Goal: Use online tool/utility: Utilize a website feature to perform a specific function

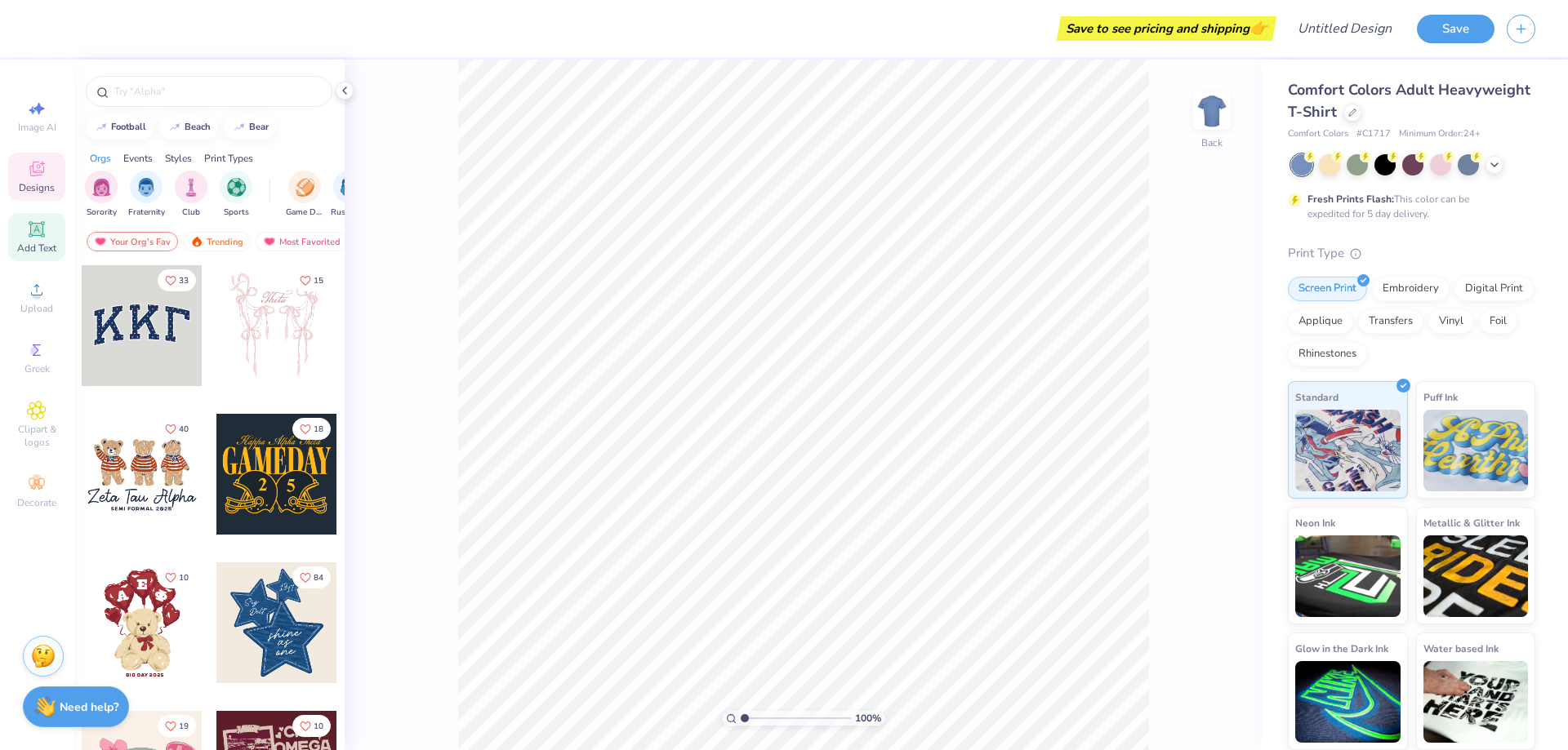
click at [33, 235] on icon at bounding box center [36, 228] width 15 height 15
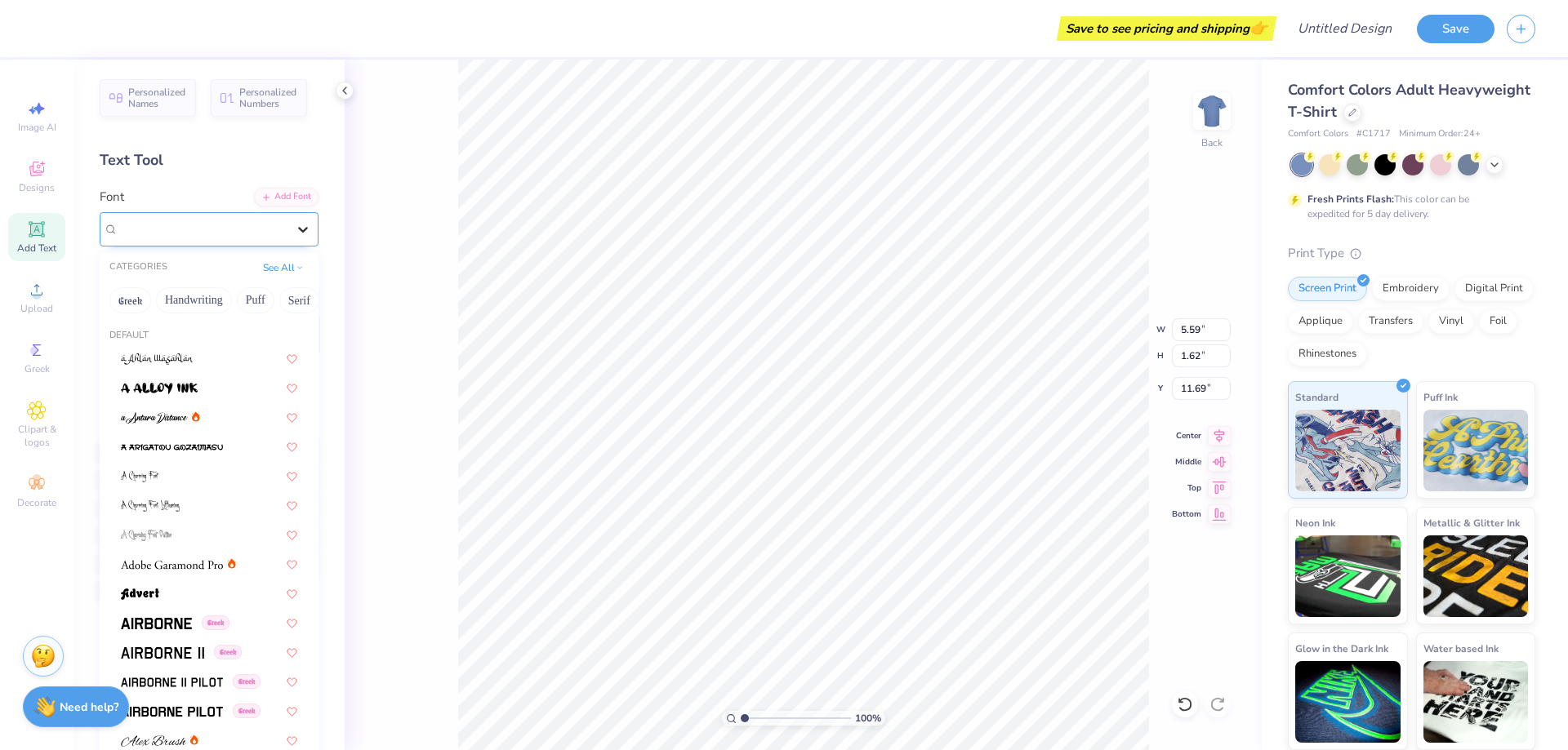
click at [295, 226] on icon at bounding box center [303, 229] width 16 height 16
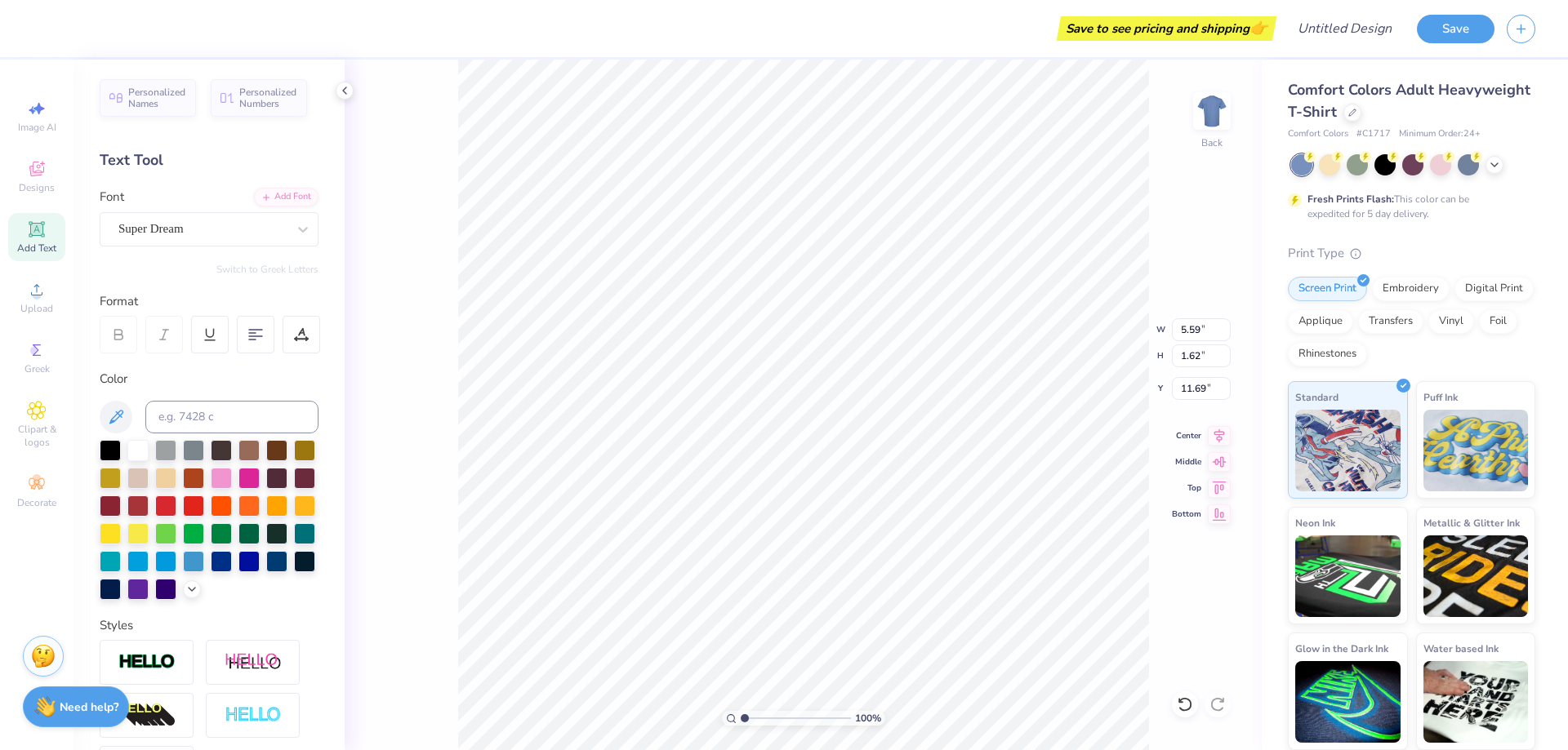
scroll to position [14, 3]
type textarea "S"
type textarea "Zeta Tau ALpha"
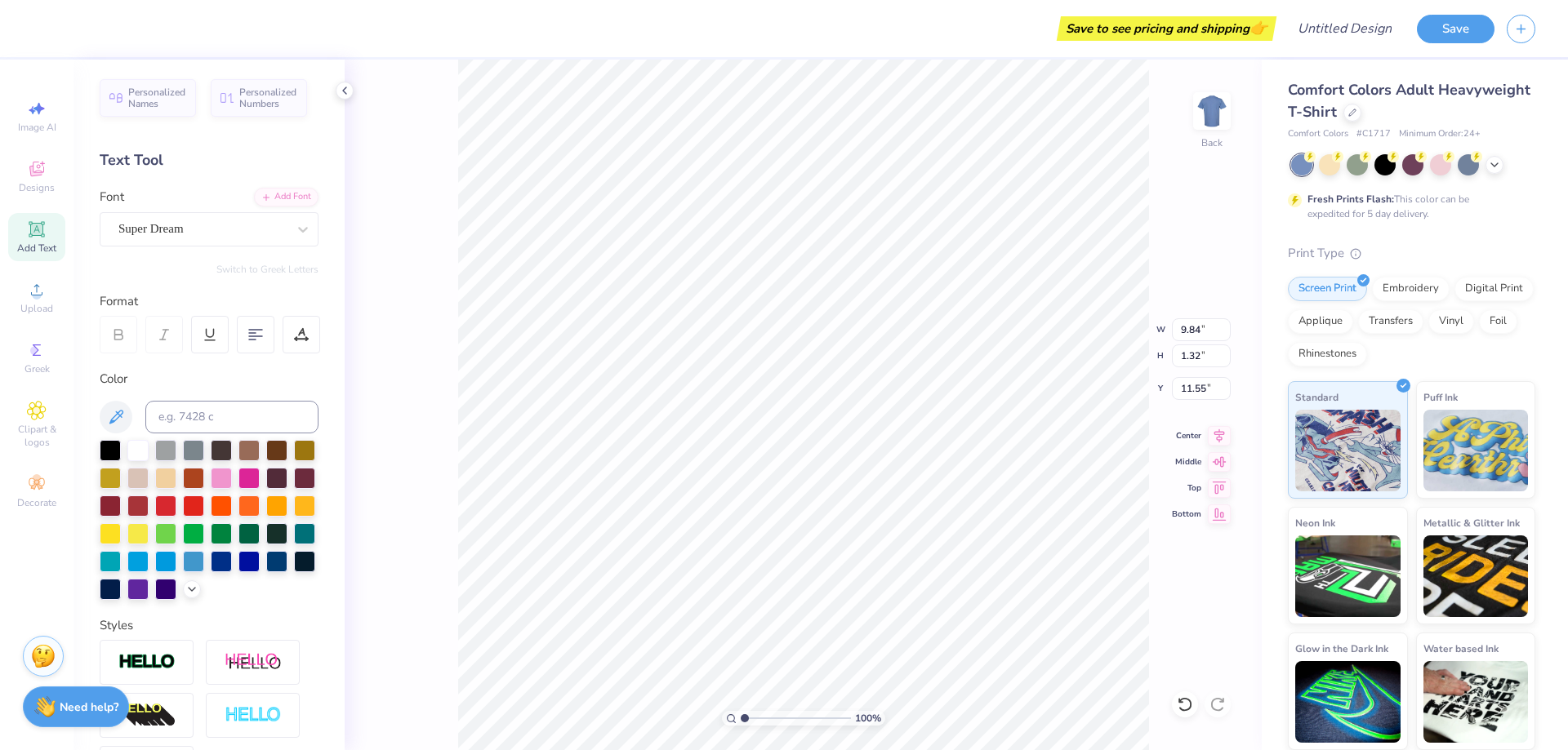
type input "9.84"
type input "1.32"
type input "6.51"
click at [262, 227] on div "Super Dream" at bounding box center [202, 228] width 172 height 25
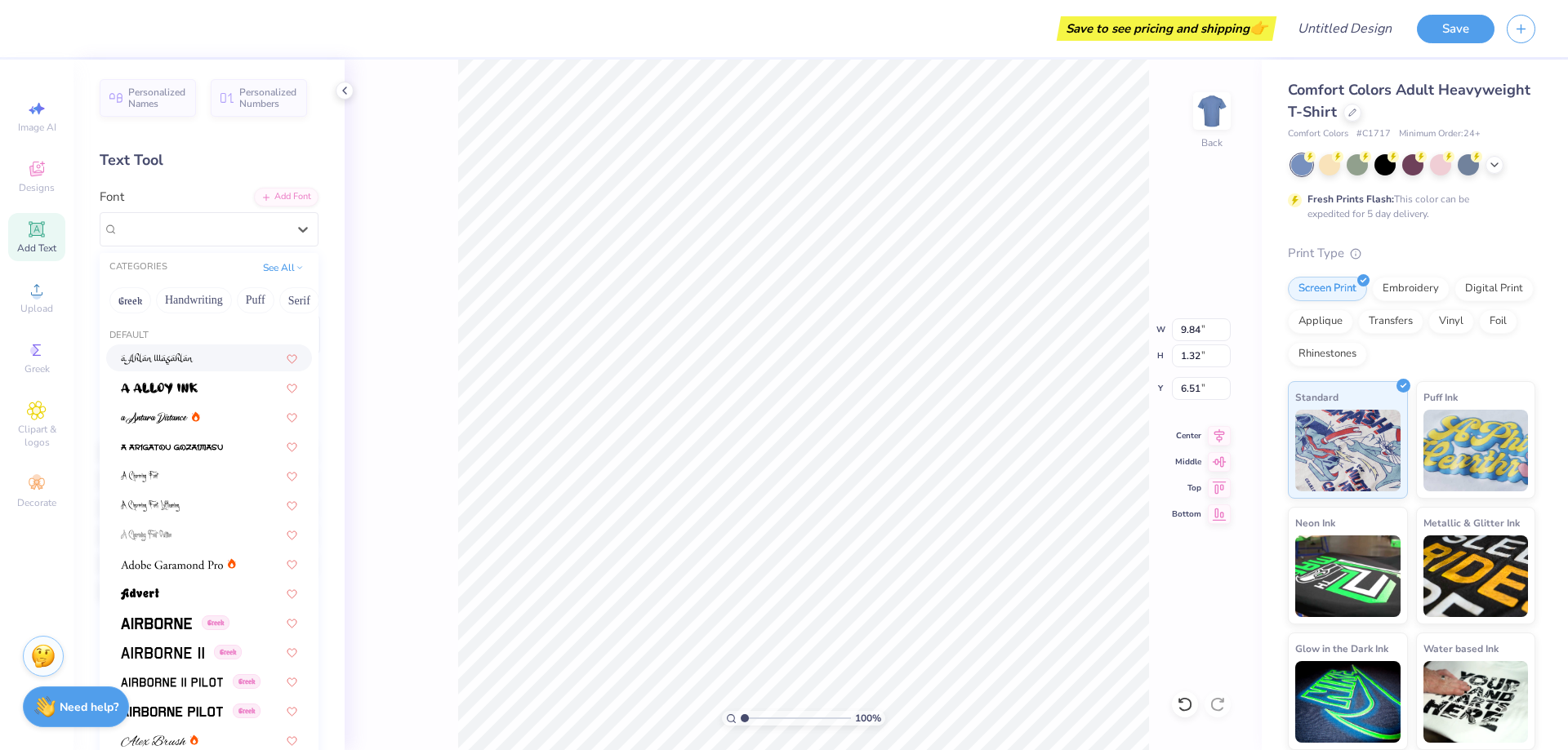
drag, startPoint x: 296, startPoint y: 299, endPoint x: 179, endPoint y: 350, distance: 127.6
click at [179, 350] on div "CATEGORIES See All Greek Handwriting Puff Serif Bold Calligraphy Retro Sans Ser…" at bounding box center [209, 531] width 219 height 555
click at [265, 266] on button "See All" at bounding box center [283, 266] width 51 height 16
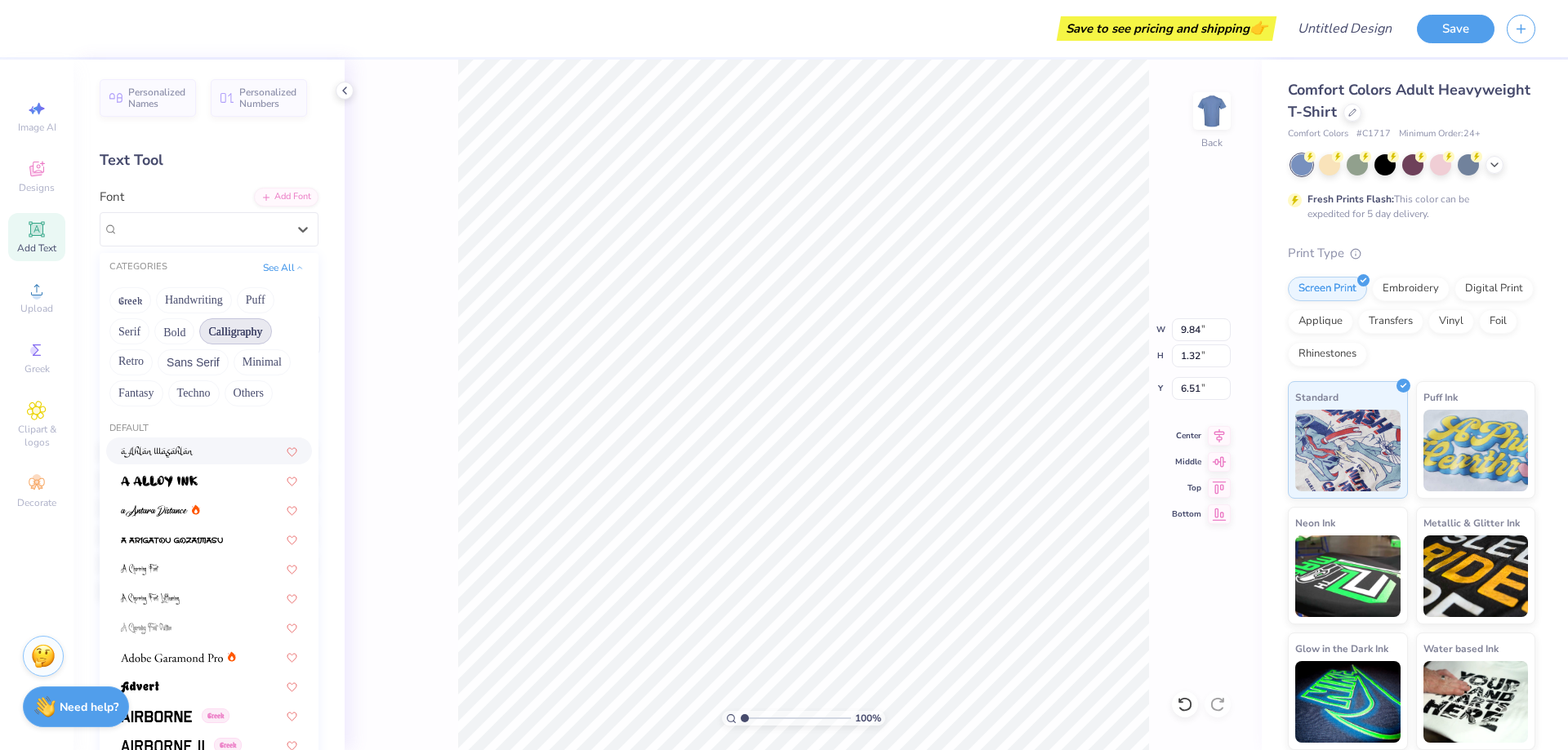
click at [233, 327] on button "Calligraphy" at bounding box center [235, 331] width 72 height 26
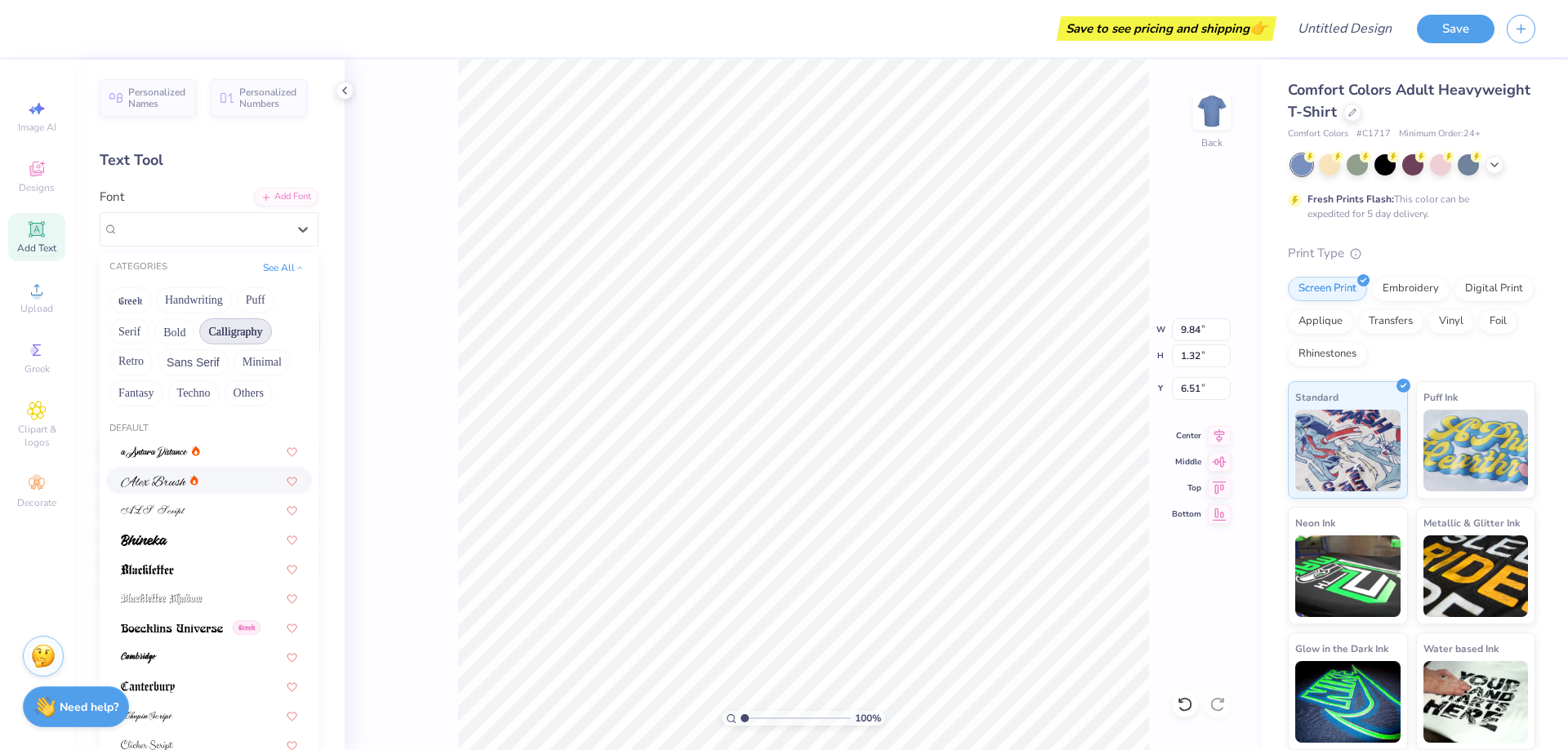
click at [216, 486] on div at bounding box center [209, 480] width 176 height 17
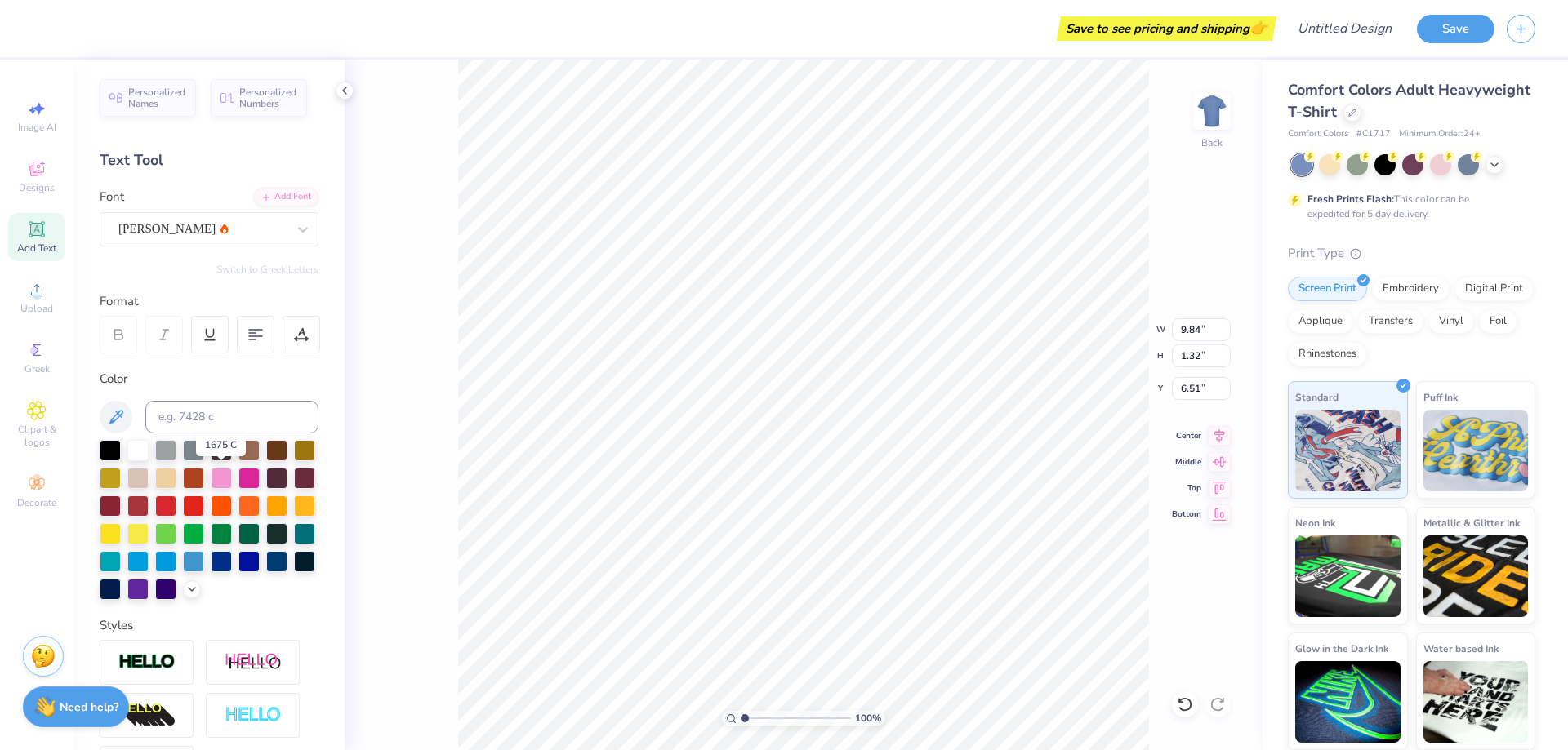
type input "9.41"
type input "1.29"
type input "6.53"
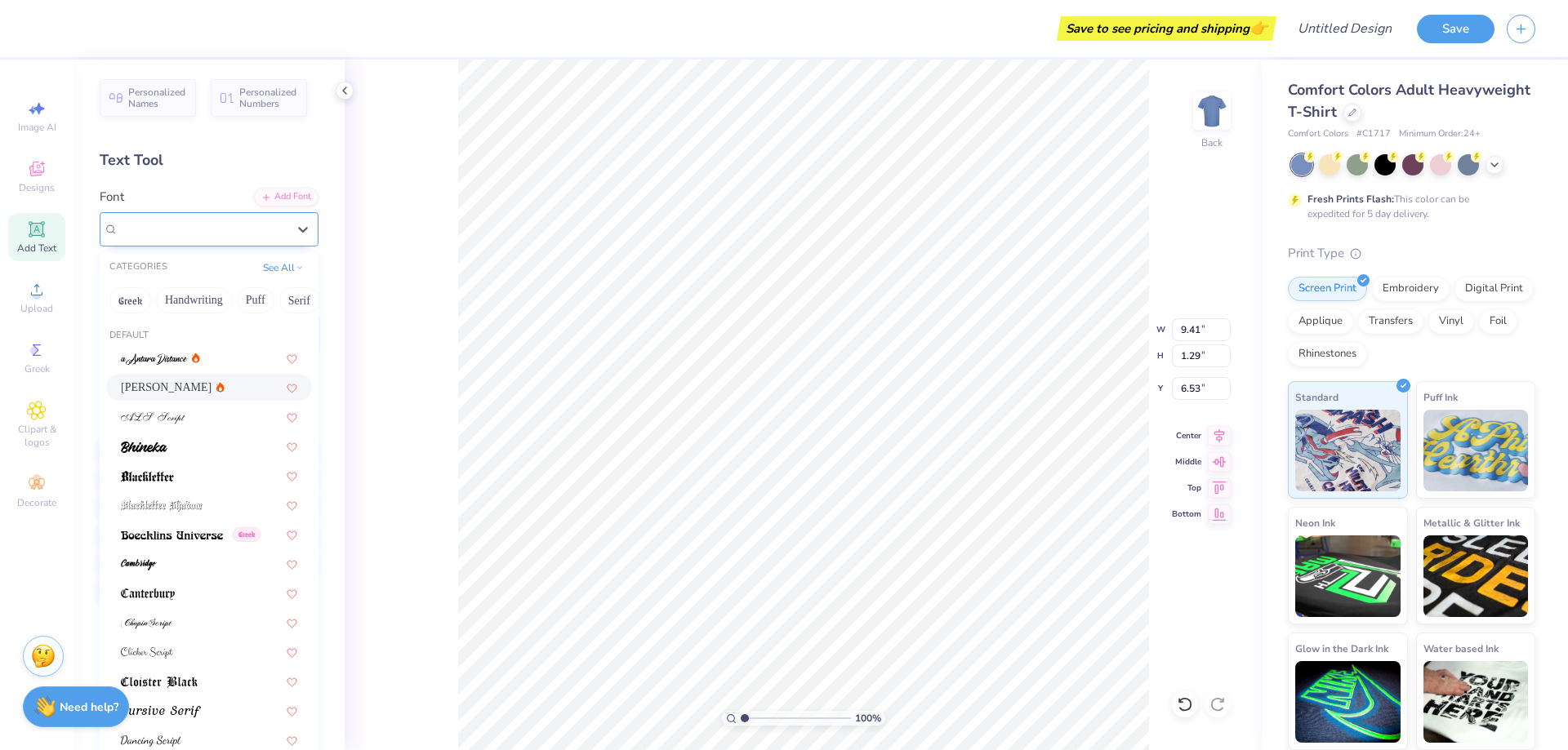
click at [249, 229] on div "[PERSON_NAME]" at bounding box center [202, 228] width 172 height 25
click at [212, 359] on div at bounding box center [209, 357] width 176 height 17
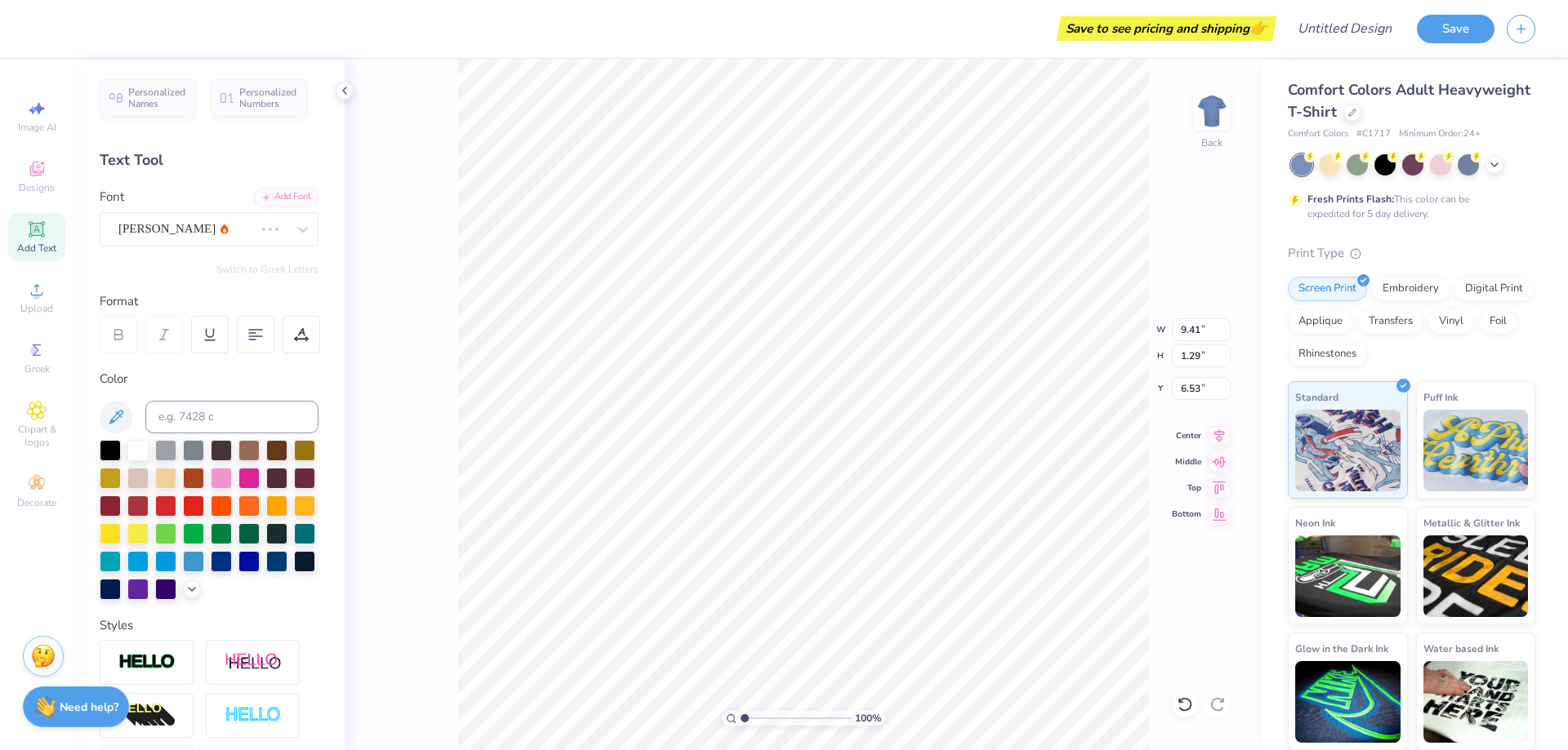
type input "7.74"
type input "1.51"
type input "6.42"
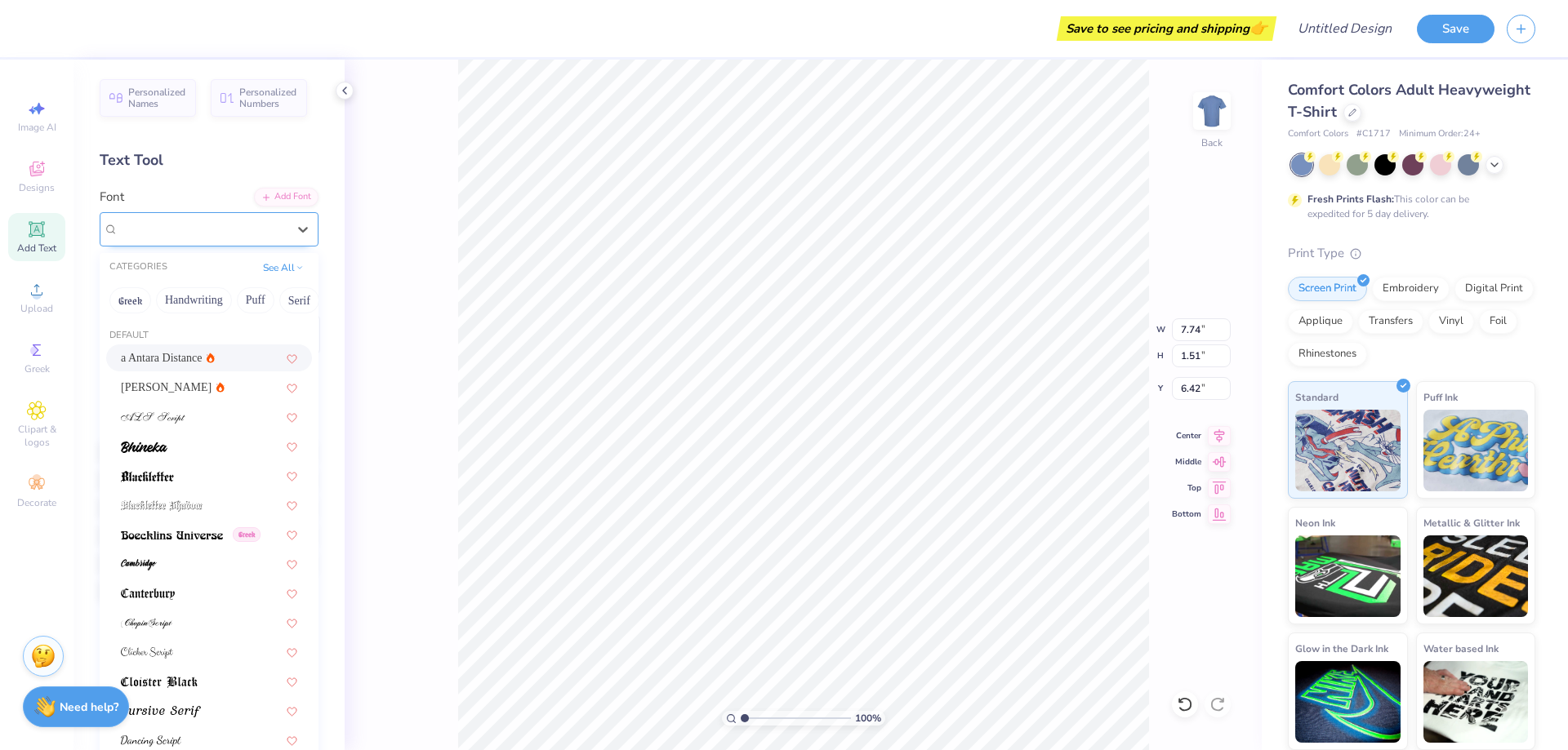
click at [205, 226] on div "a Antara Distance" at bounding box center [202, 228] width 172 height 25
click at [207, 425] on div at bounding box center [209, 416] width 176 height 17
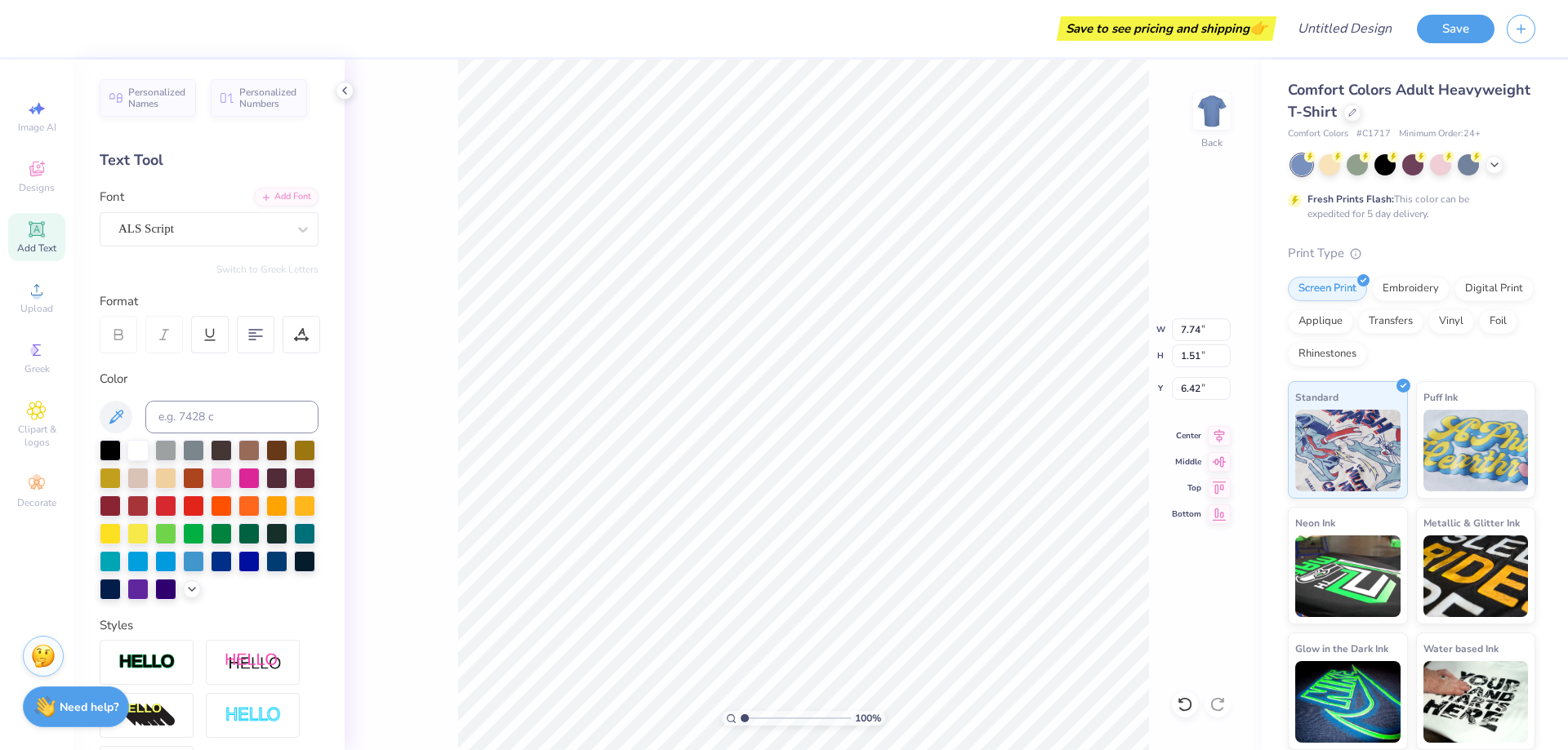
type input "10.55"
type input "1.43"
type input "6.46"
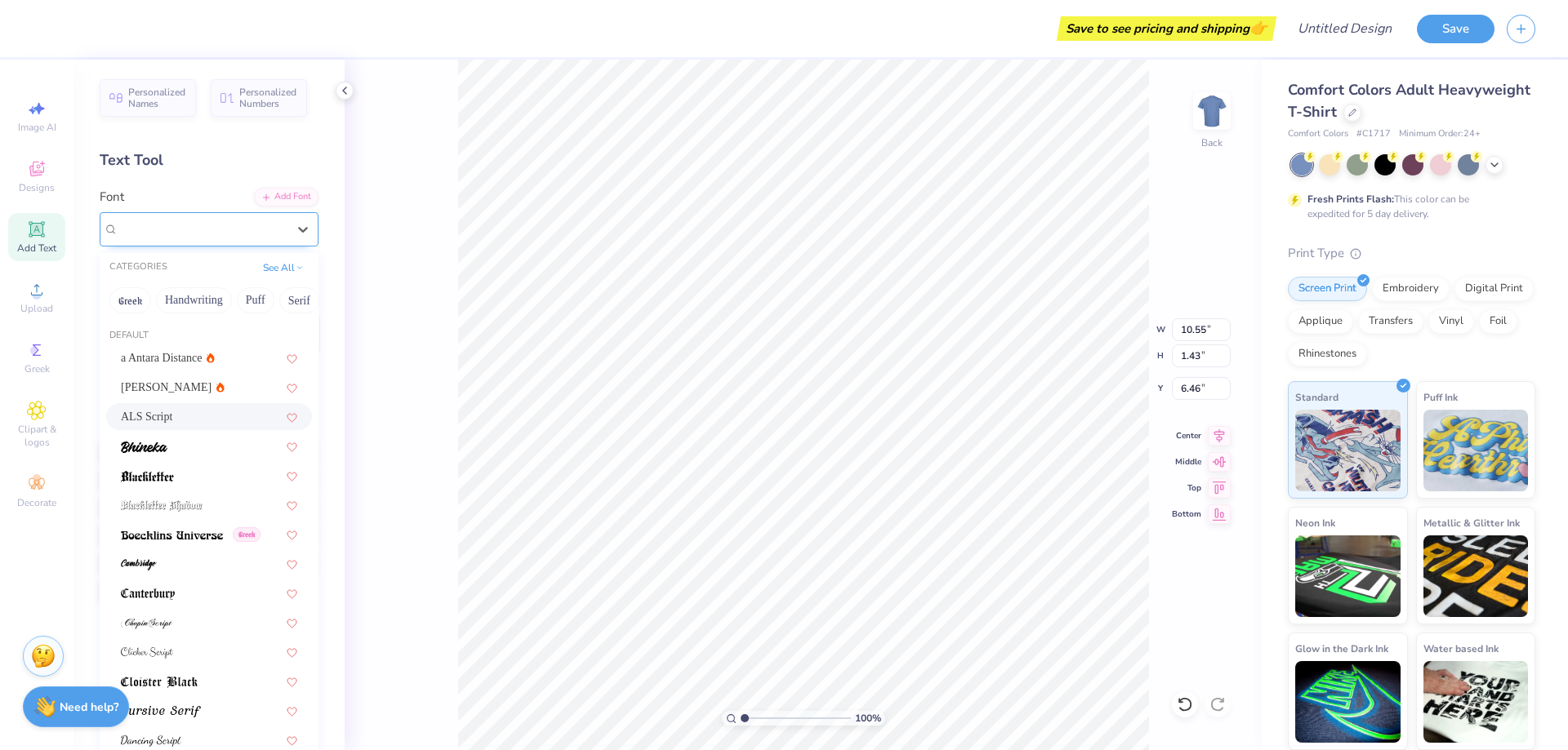
click at [216, 232] on div "ALS Script" at bounding box center [202, 228] width 172 height 25
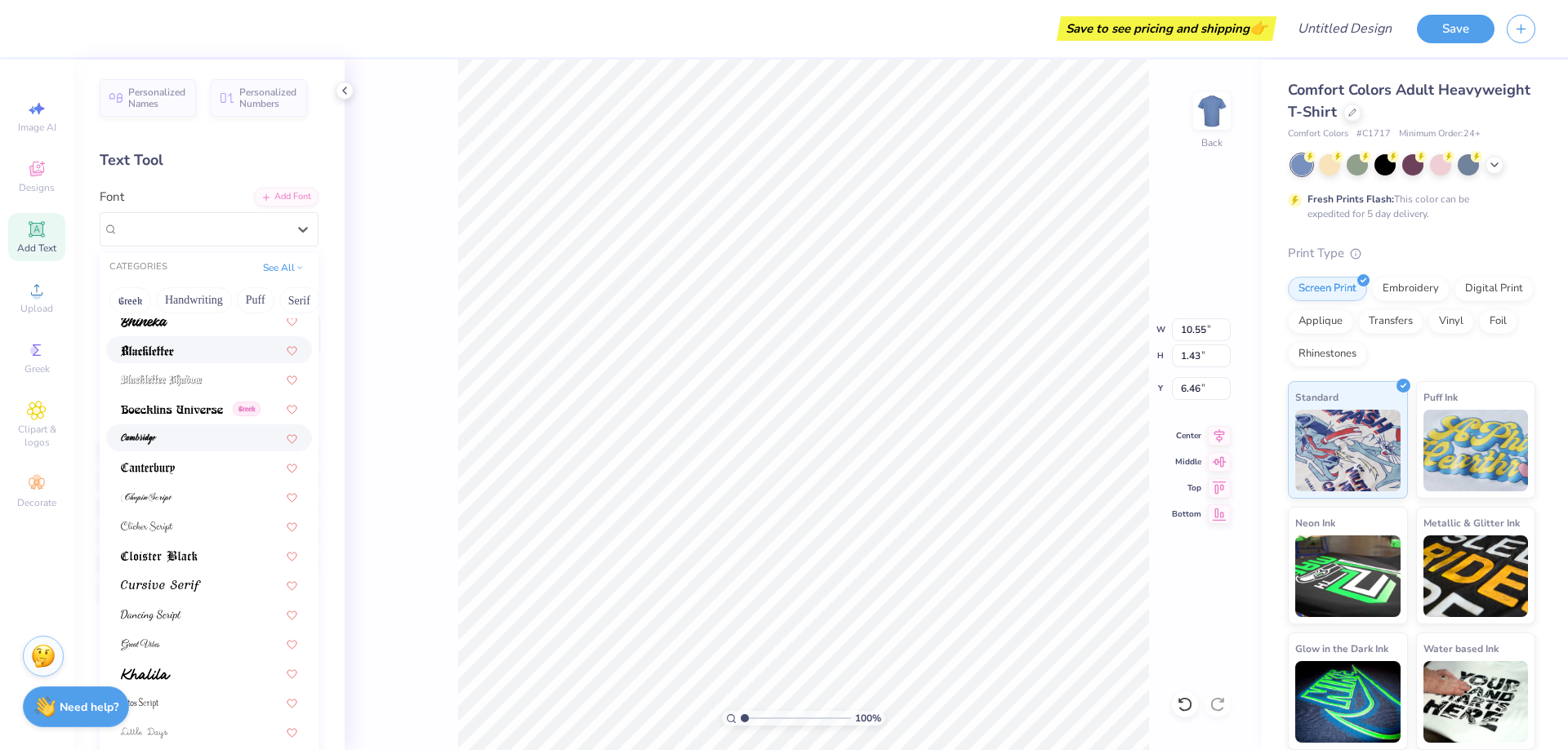
scroll to position [164, 0]
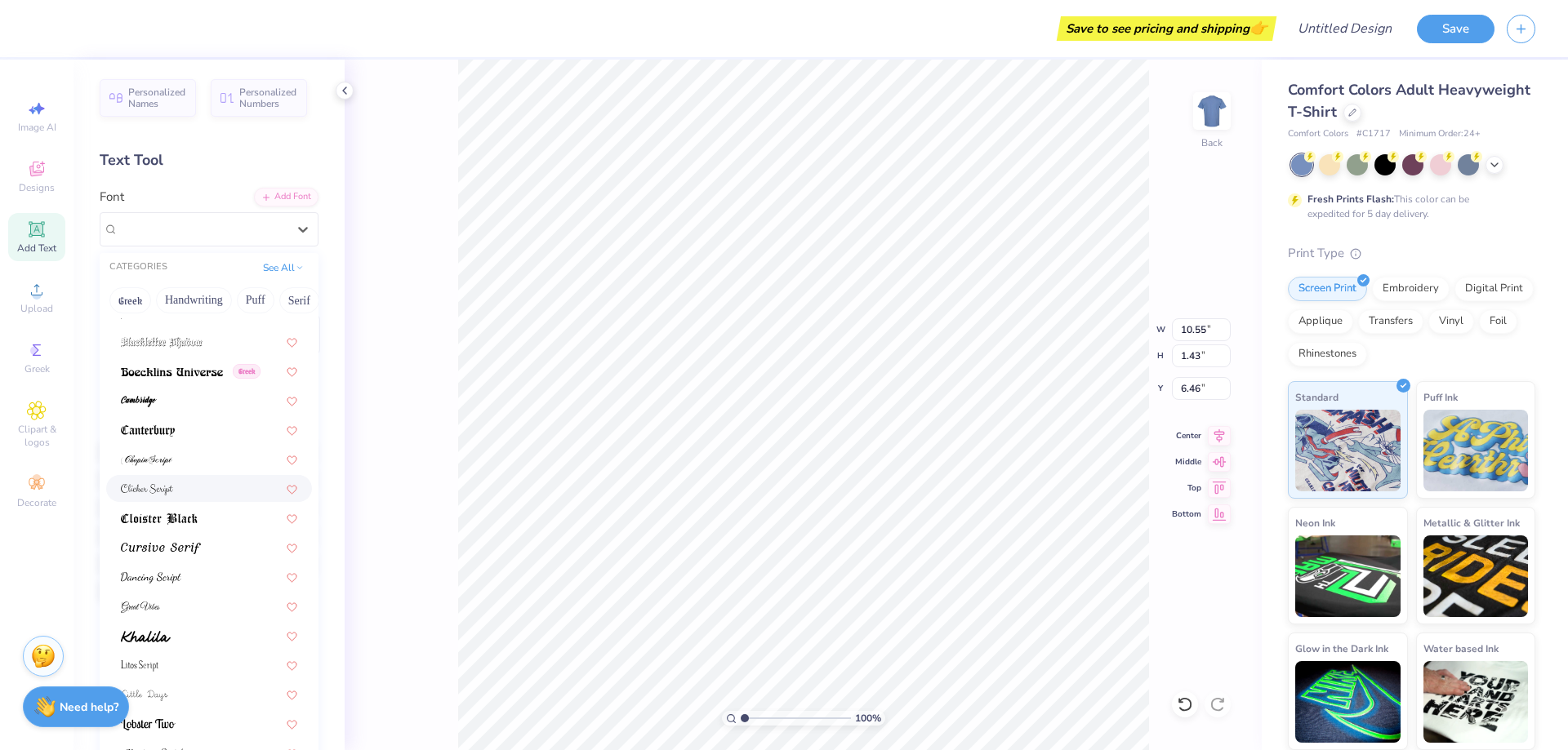
click at [203, 485] on div at bounding box center [209, 488] width 176 height 17
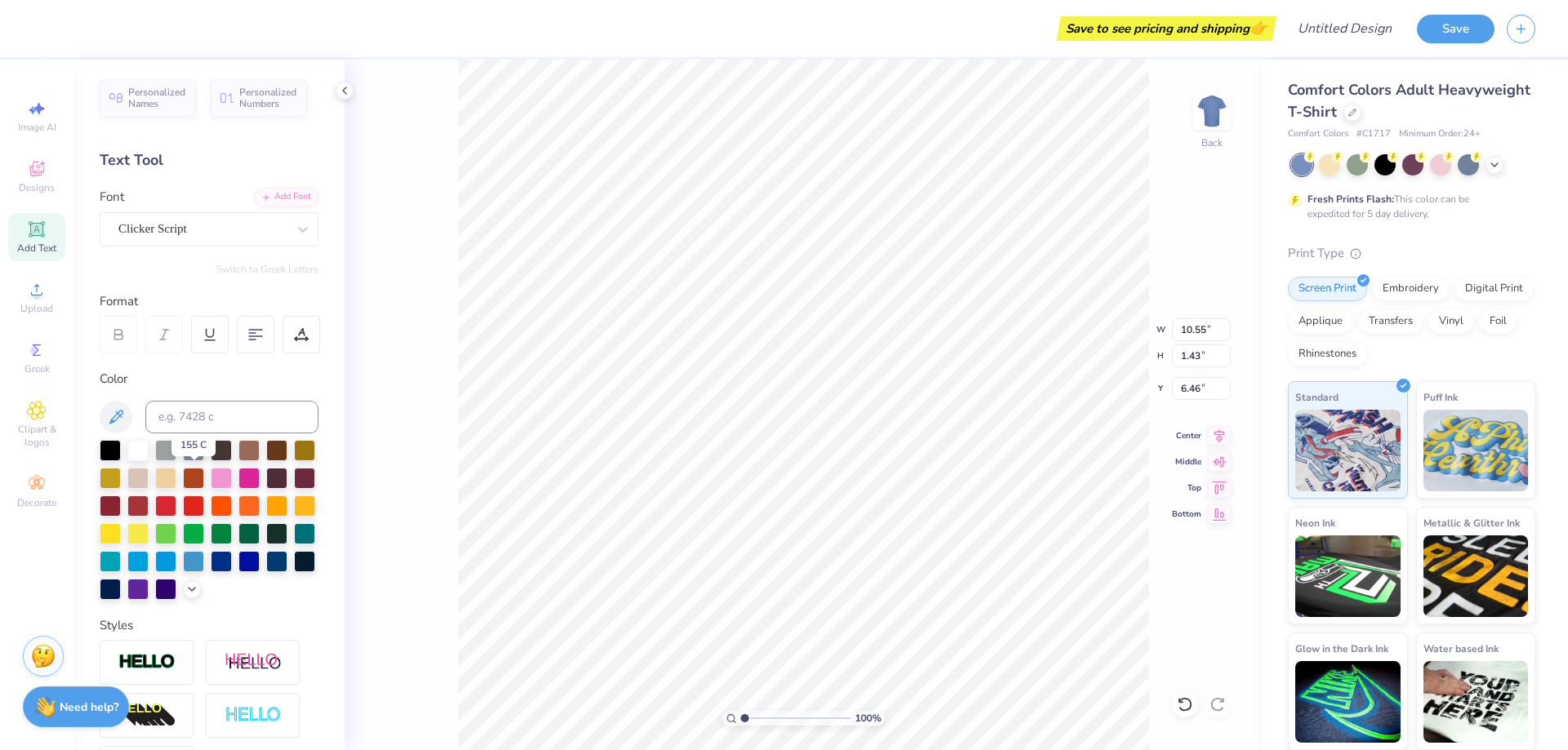
type input "8.47"
type input "1.46"
type input "6.44"
click at [210, 226] on div "Clicker Script" at bounding box center [202, 228] width 172 height 25
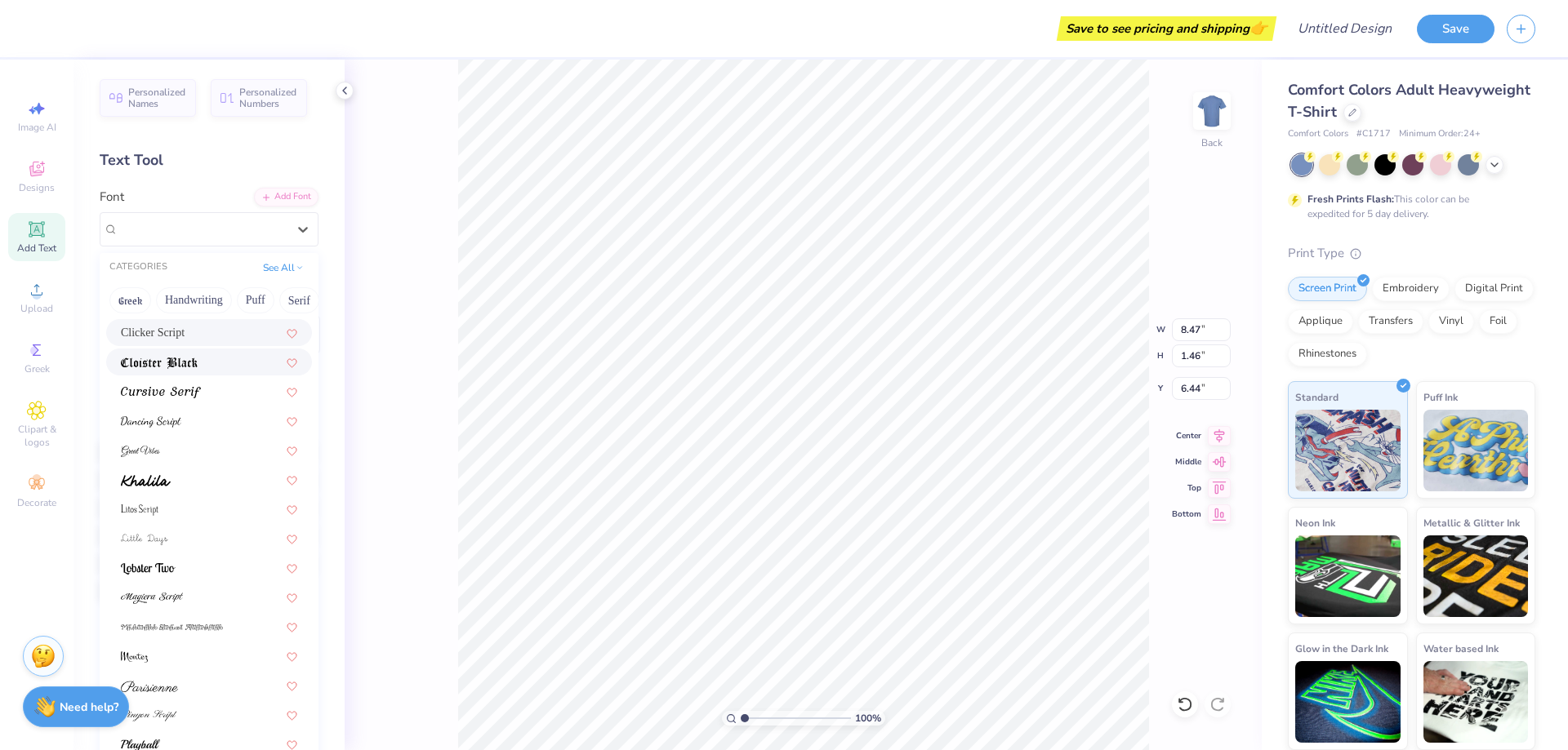
scroll to position [326, 0]
click at [194, 447] on div at bounding box center [209, 443] width 176 height 17
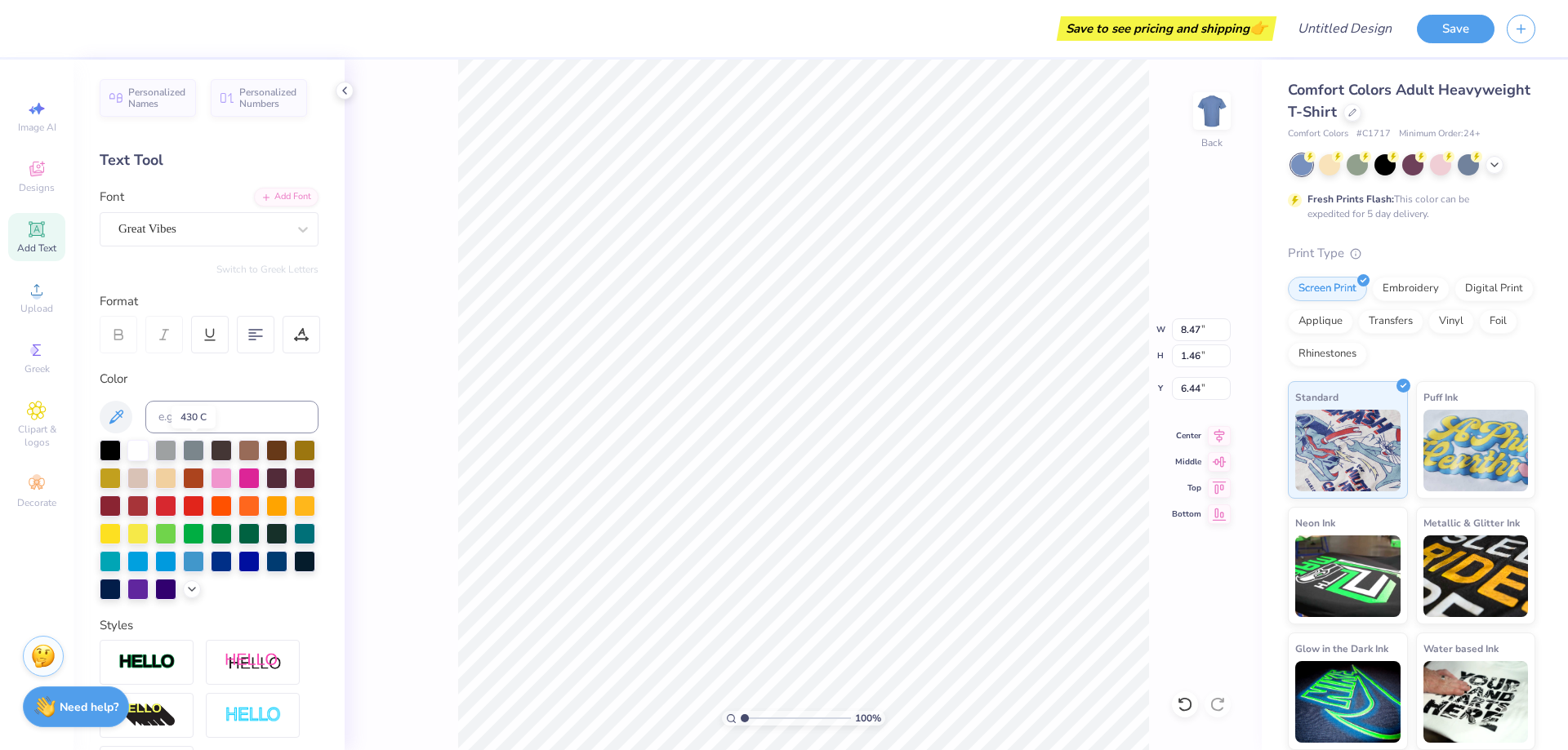
type input "8.74"
type input "1.64"
type input "6.35"
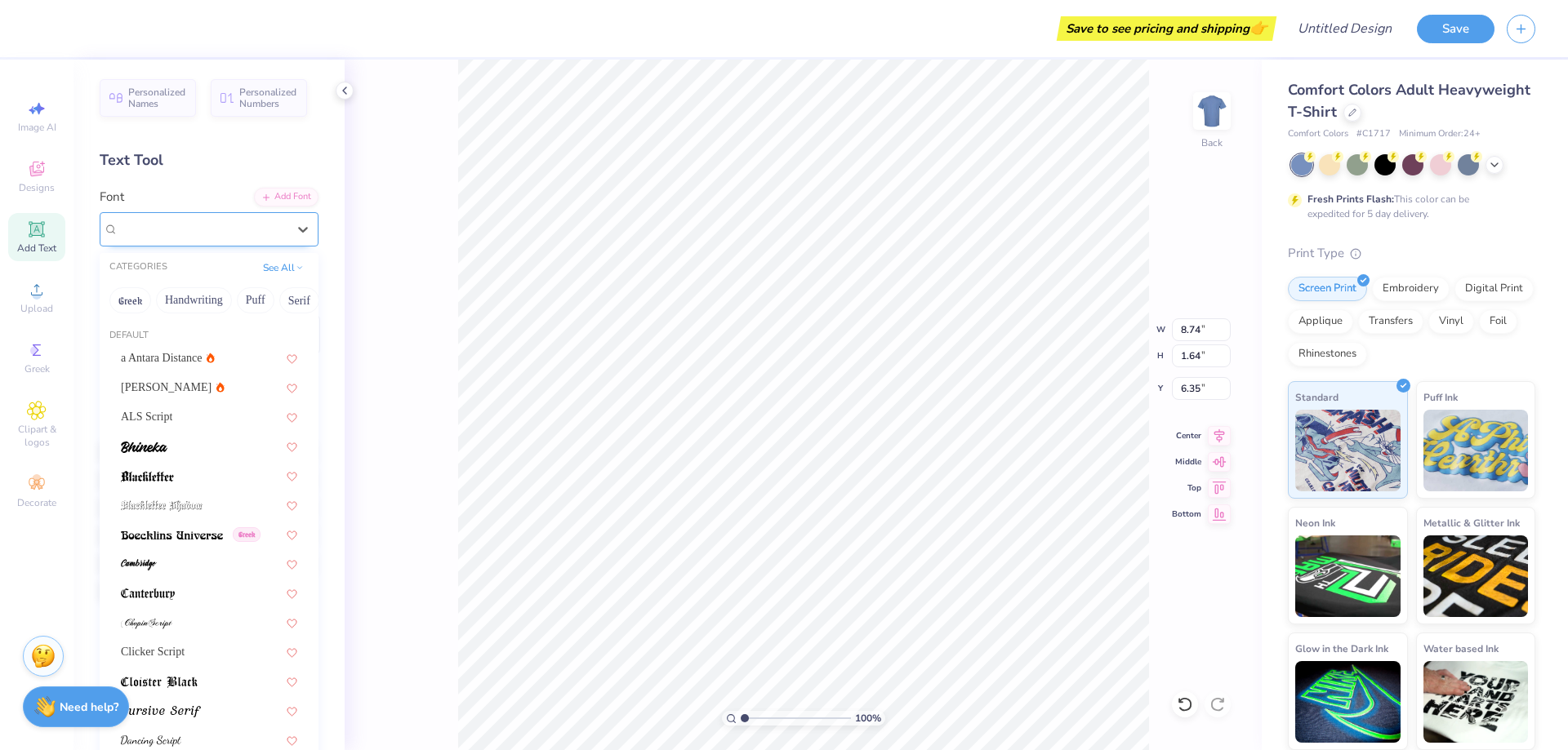
click at [201, 229] on div "Great Vibes" at bounding box center [202, 228] width 172 height 25
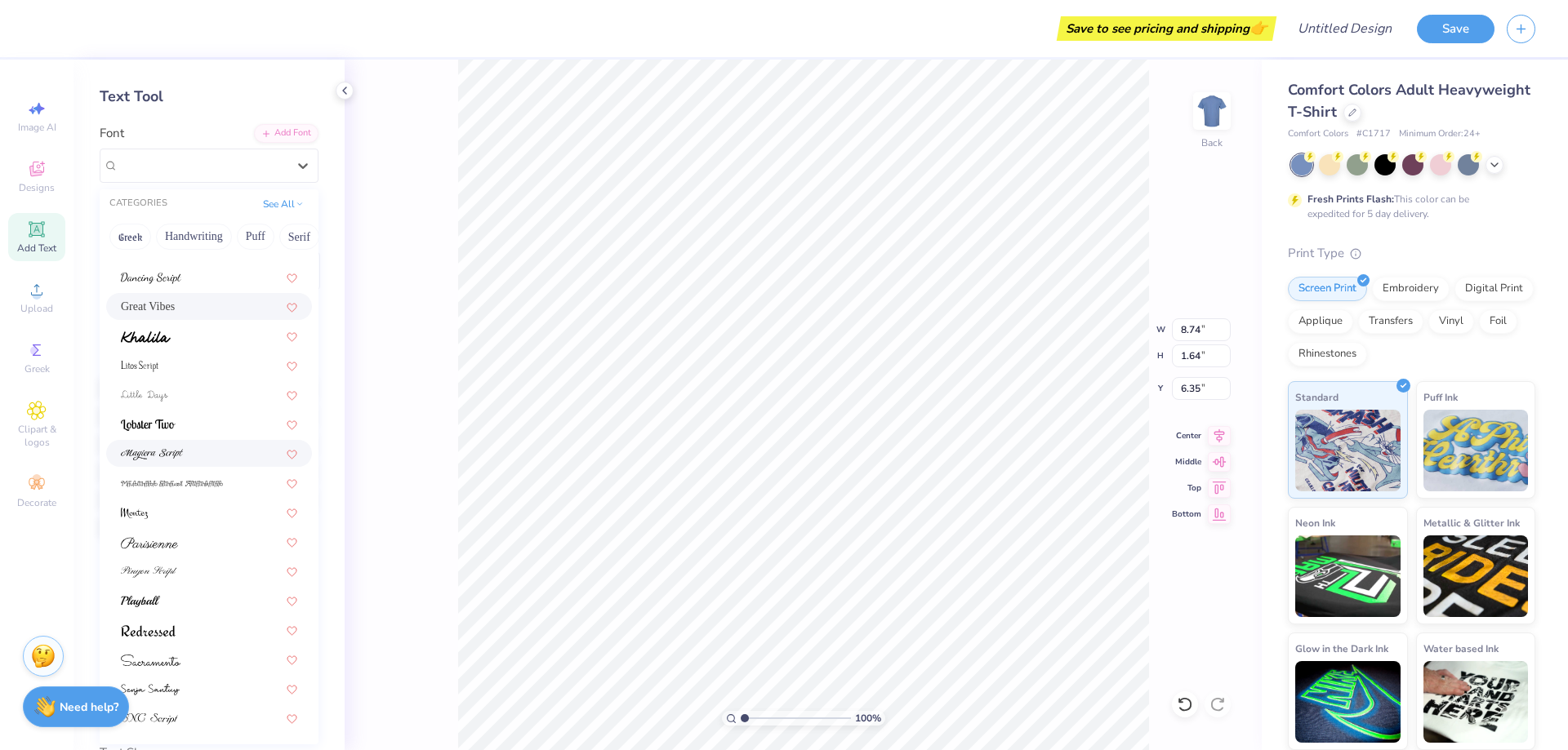
scroll to position [164, 0]
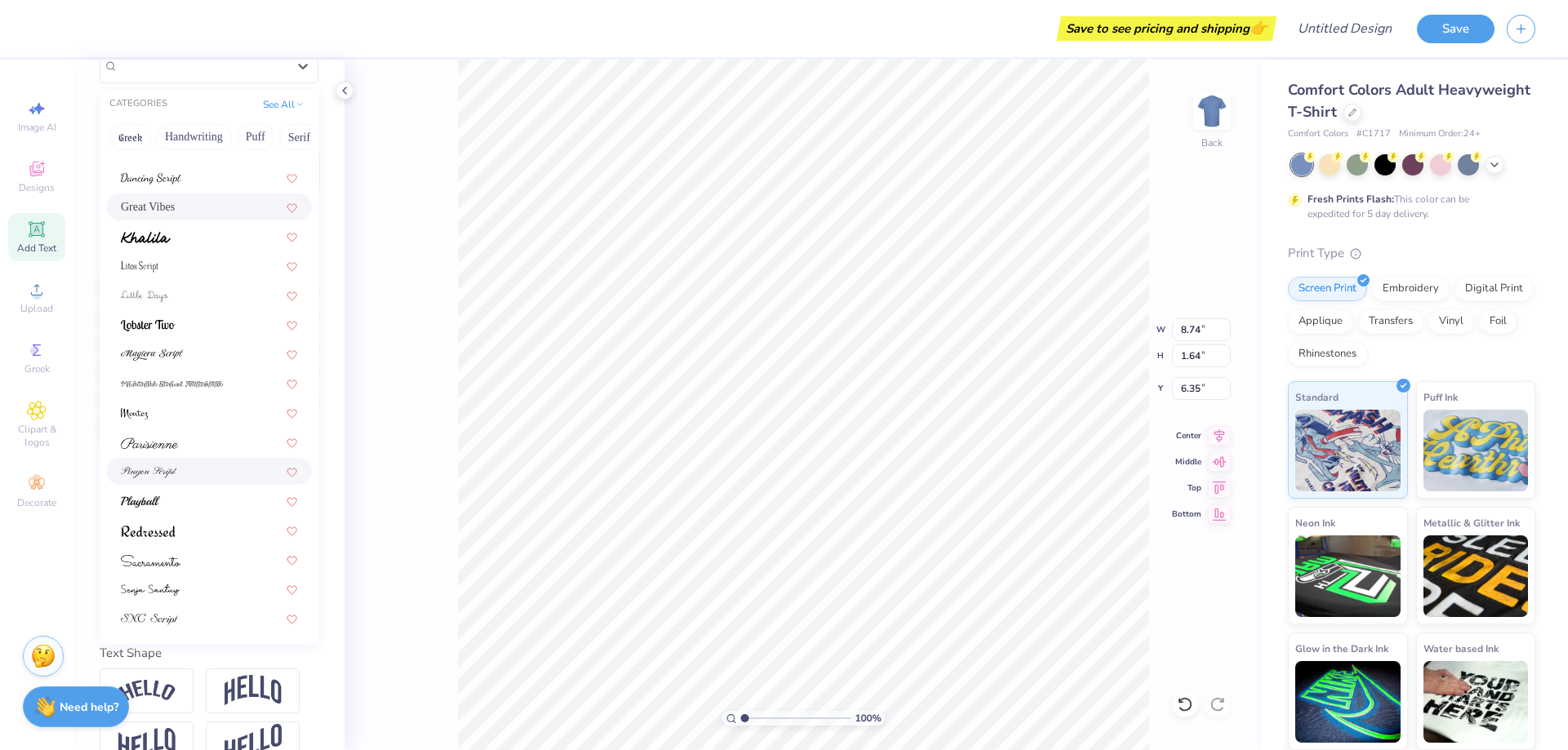
click at [204, 475] on div at bounding box center [209, 471] width 176 height 17
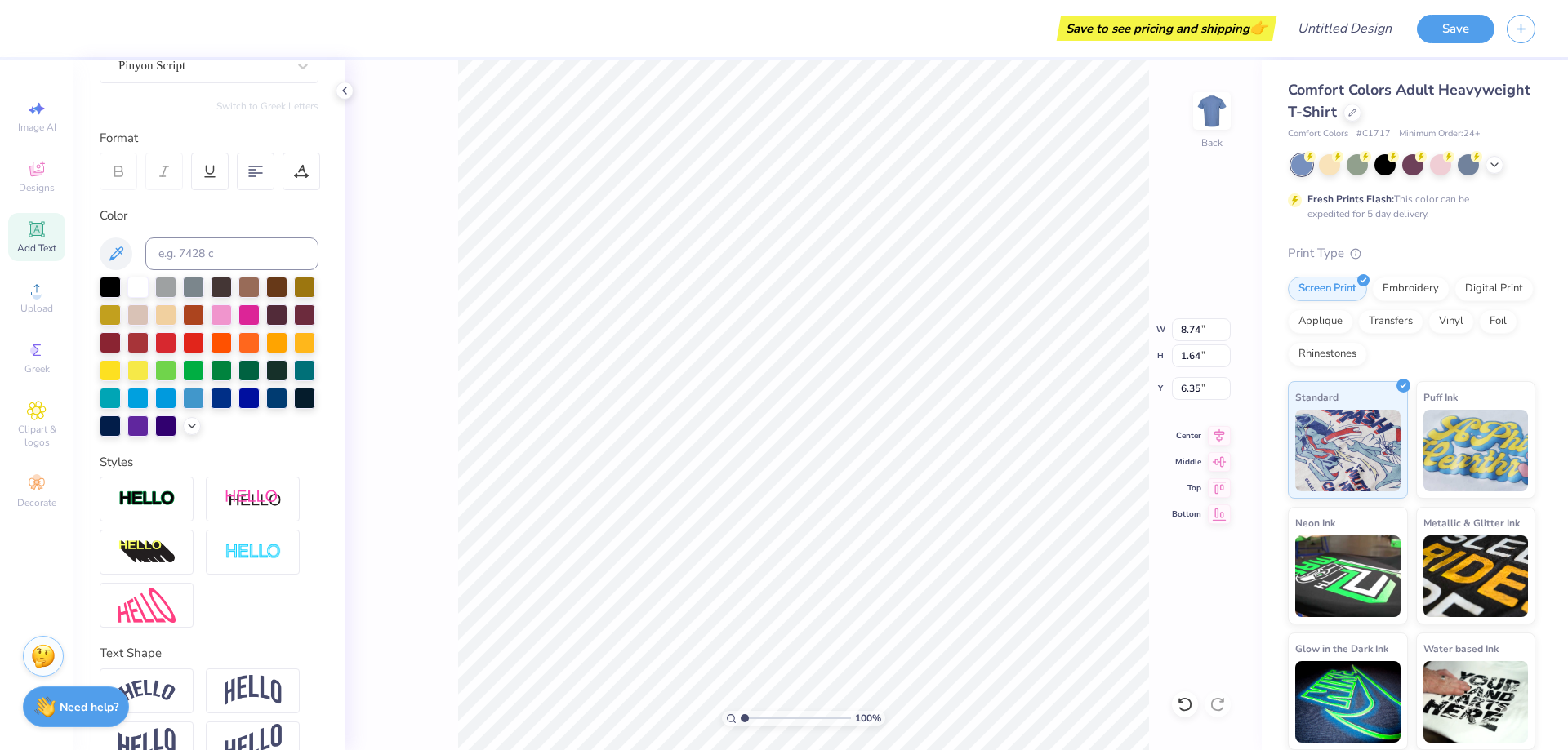
type input "9.46"
type input "1.61"
type input "6.37"
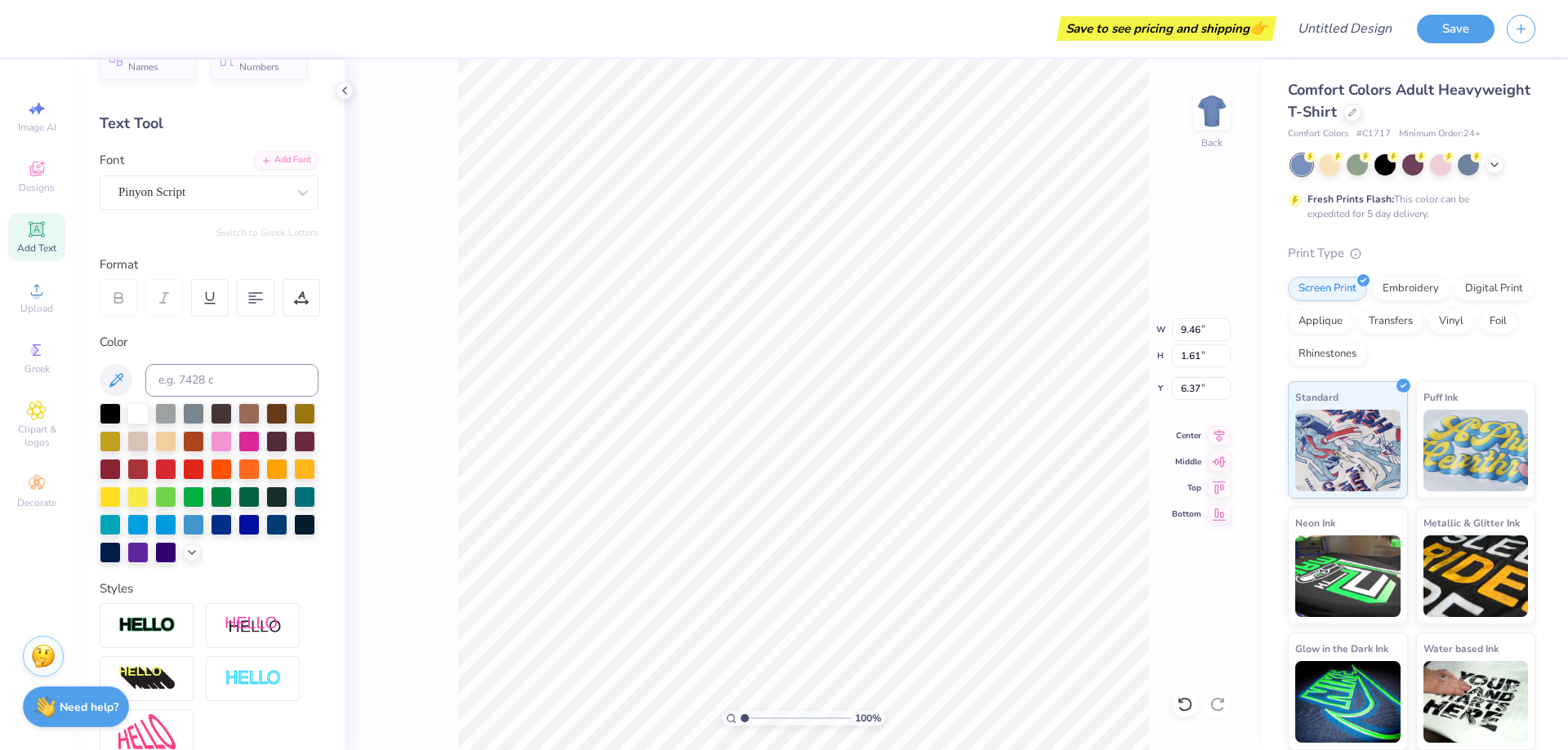
scroll to position [0, 0]
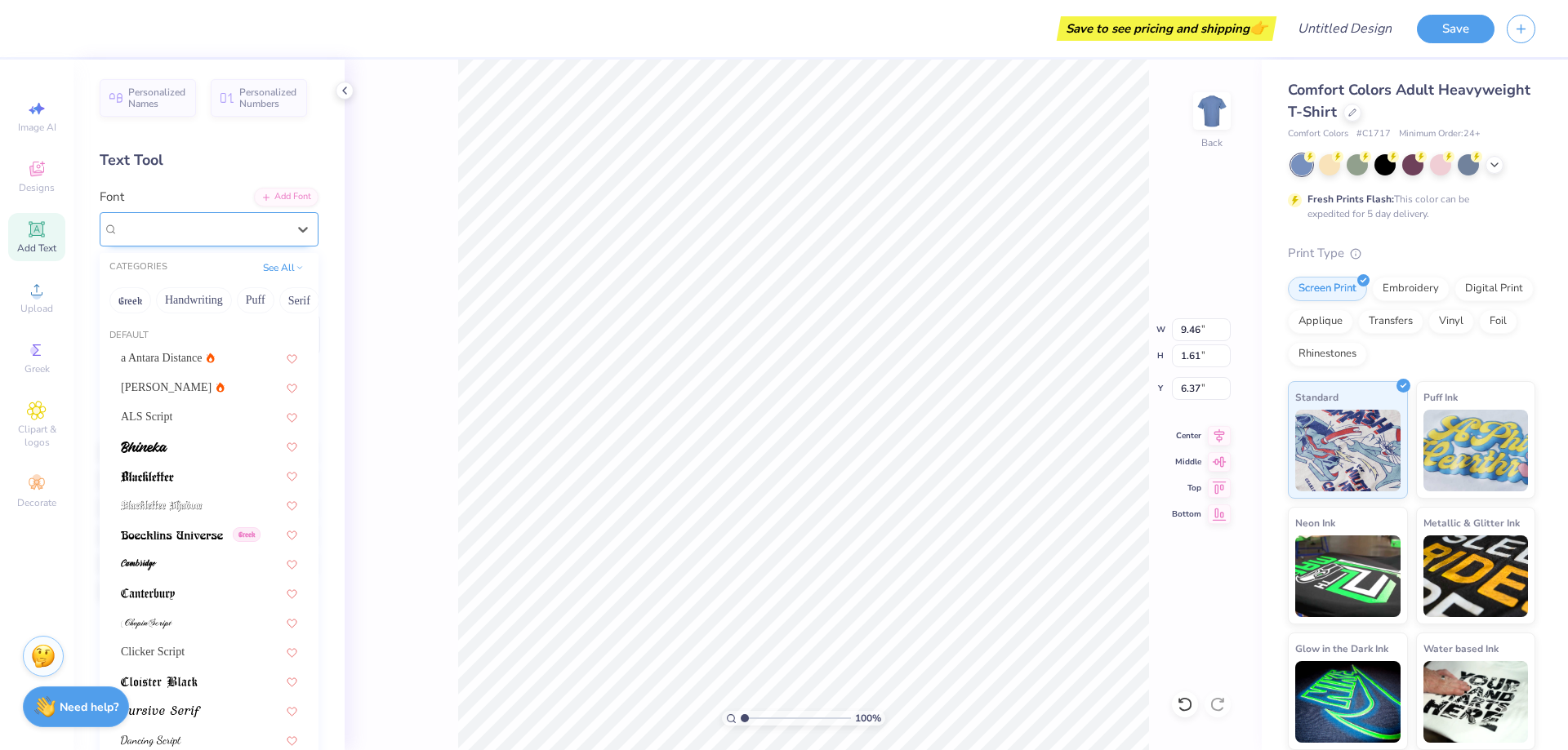
click at [206, 233] on div "Pinyon Script" at bounding box center [202, 228] width 172 height 25
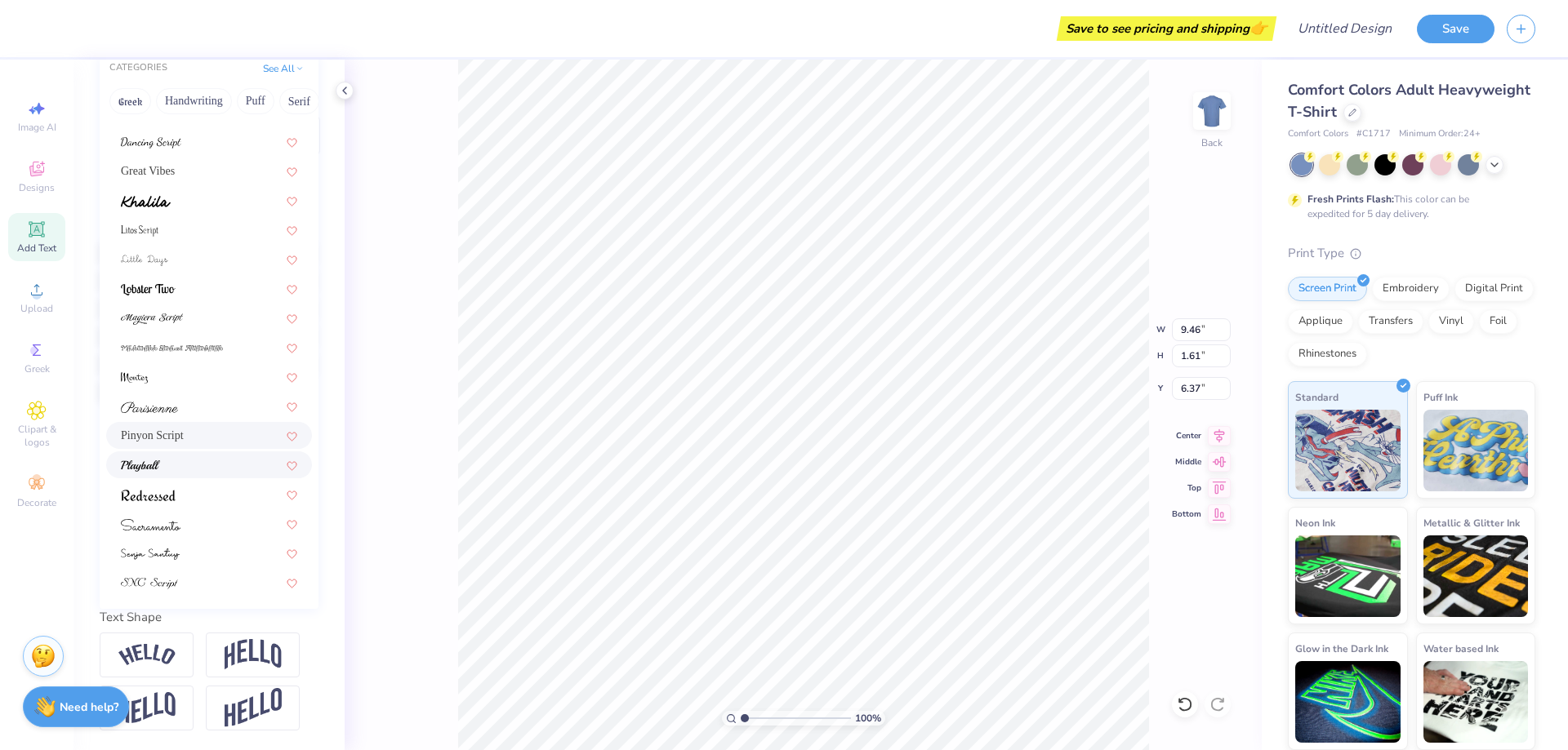
scroll to position [227, 0]
click at [205, 574] on div at bounding box center [209, 582] width 176 height 17
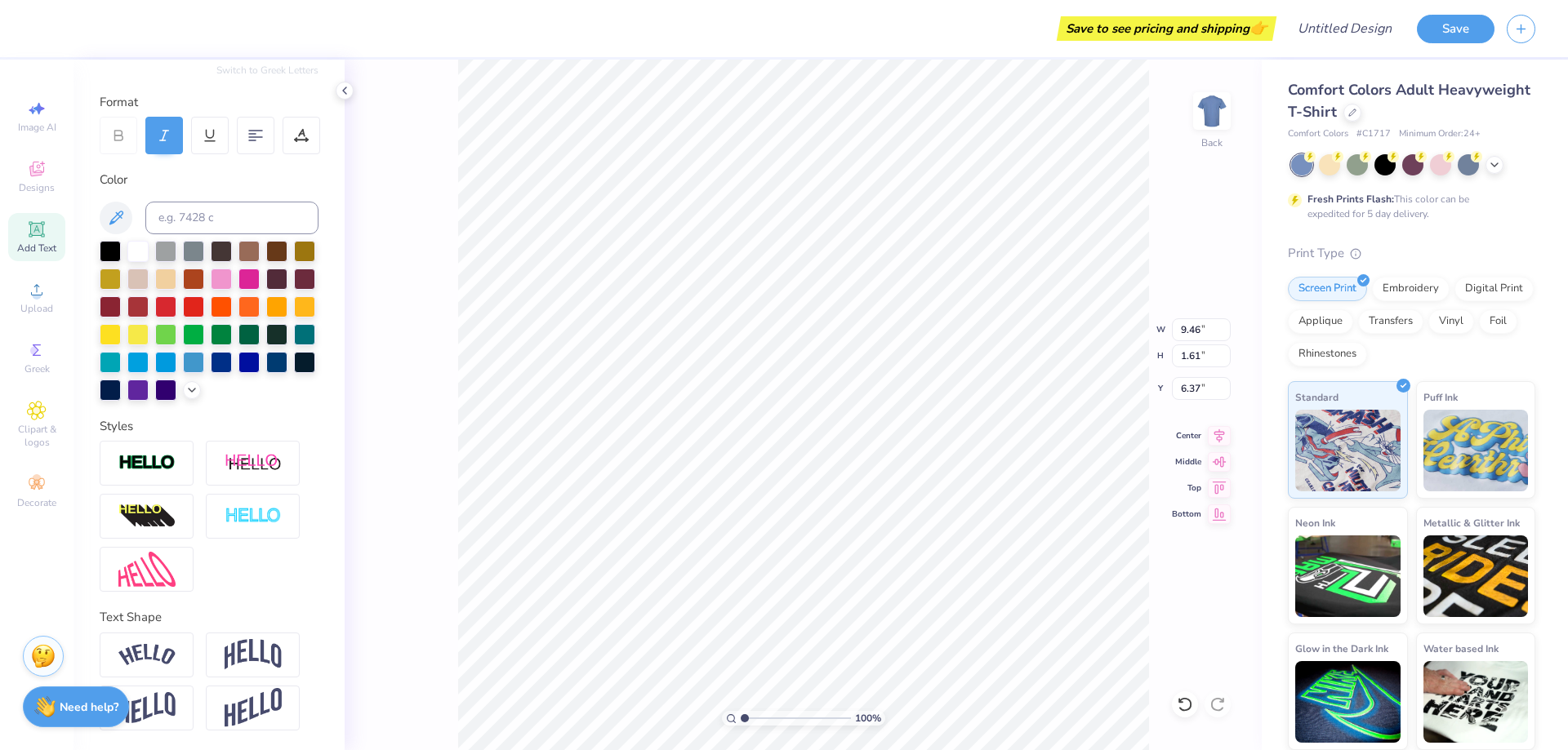
type input "8.27"
type input "1.19"
type input "6.58"
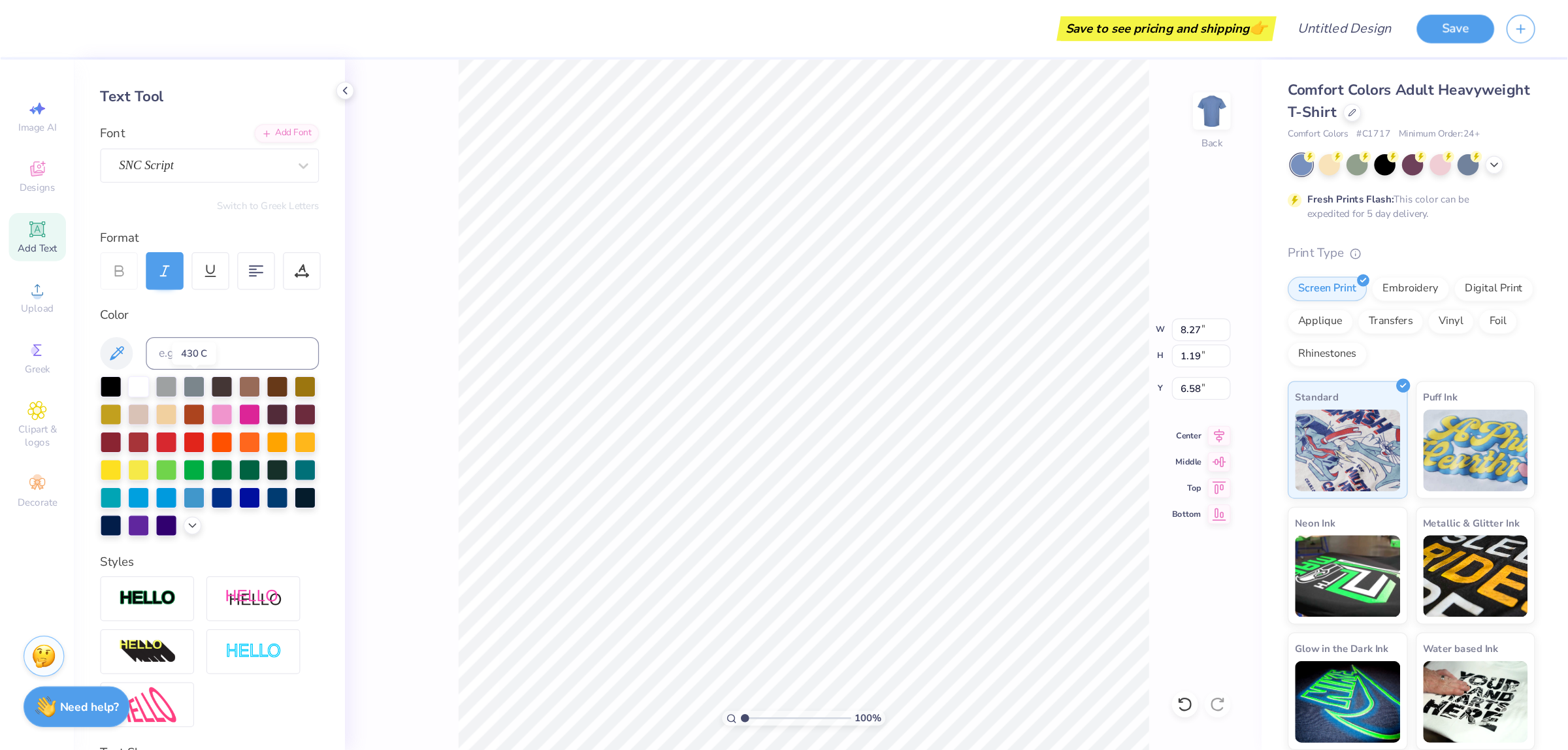
scroll to position [31, 0]
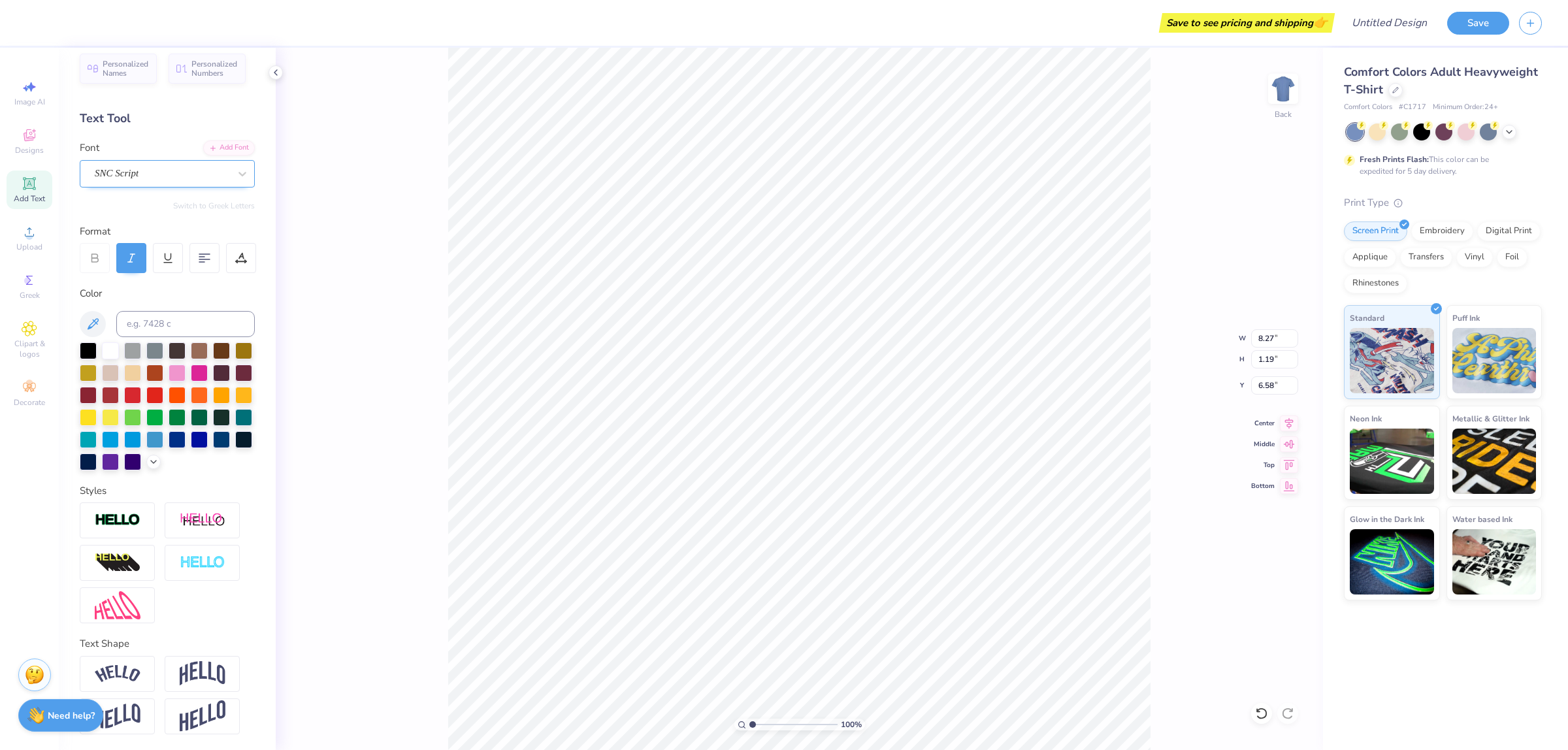
click at [142, 164] on div "SNC Script" at bounding box center [161, 173] width 137 height 20
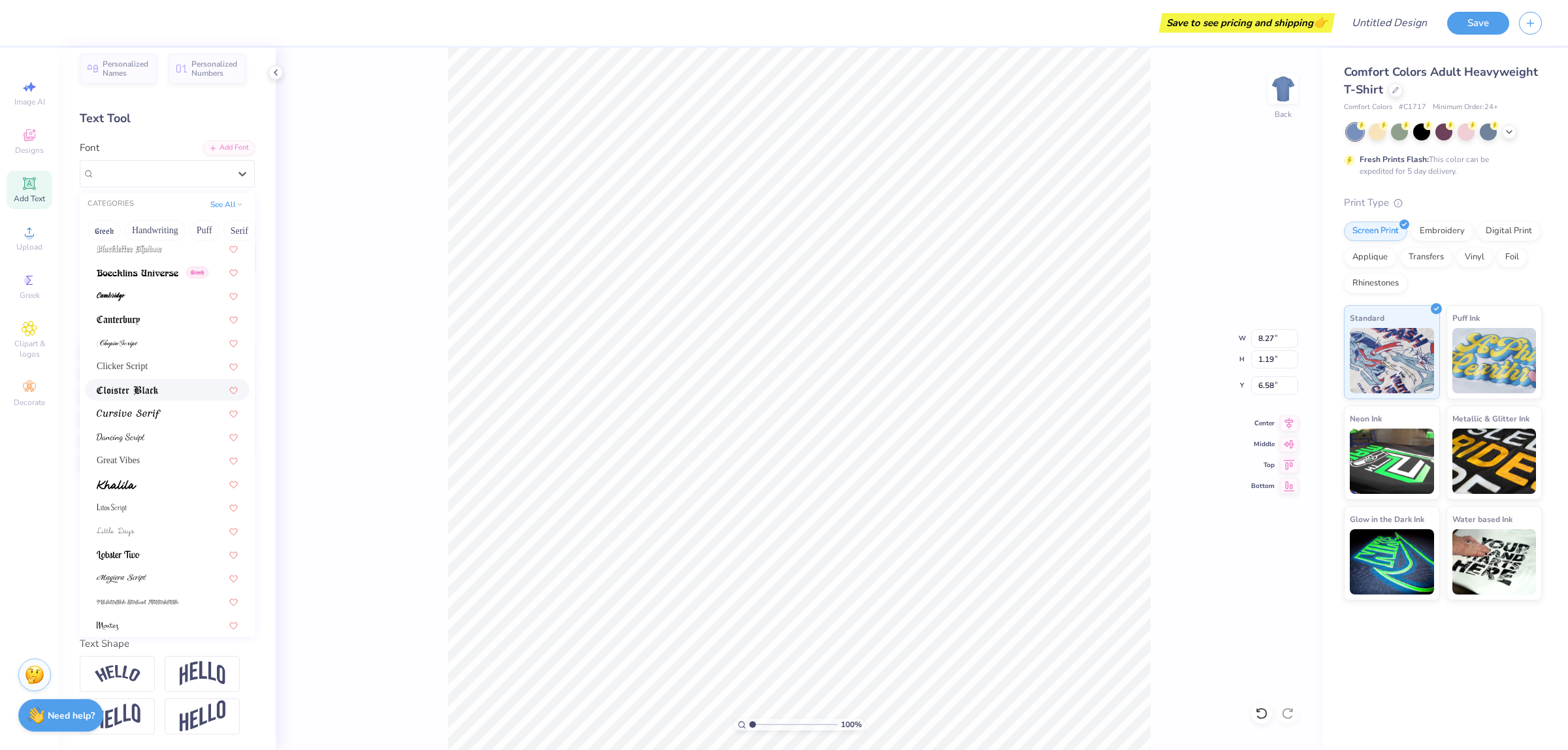
scroll to position [318, 0]
click at [165, 492] on div "Pinyon Script" at bounding box center [167, 498] width 141 height 14
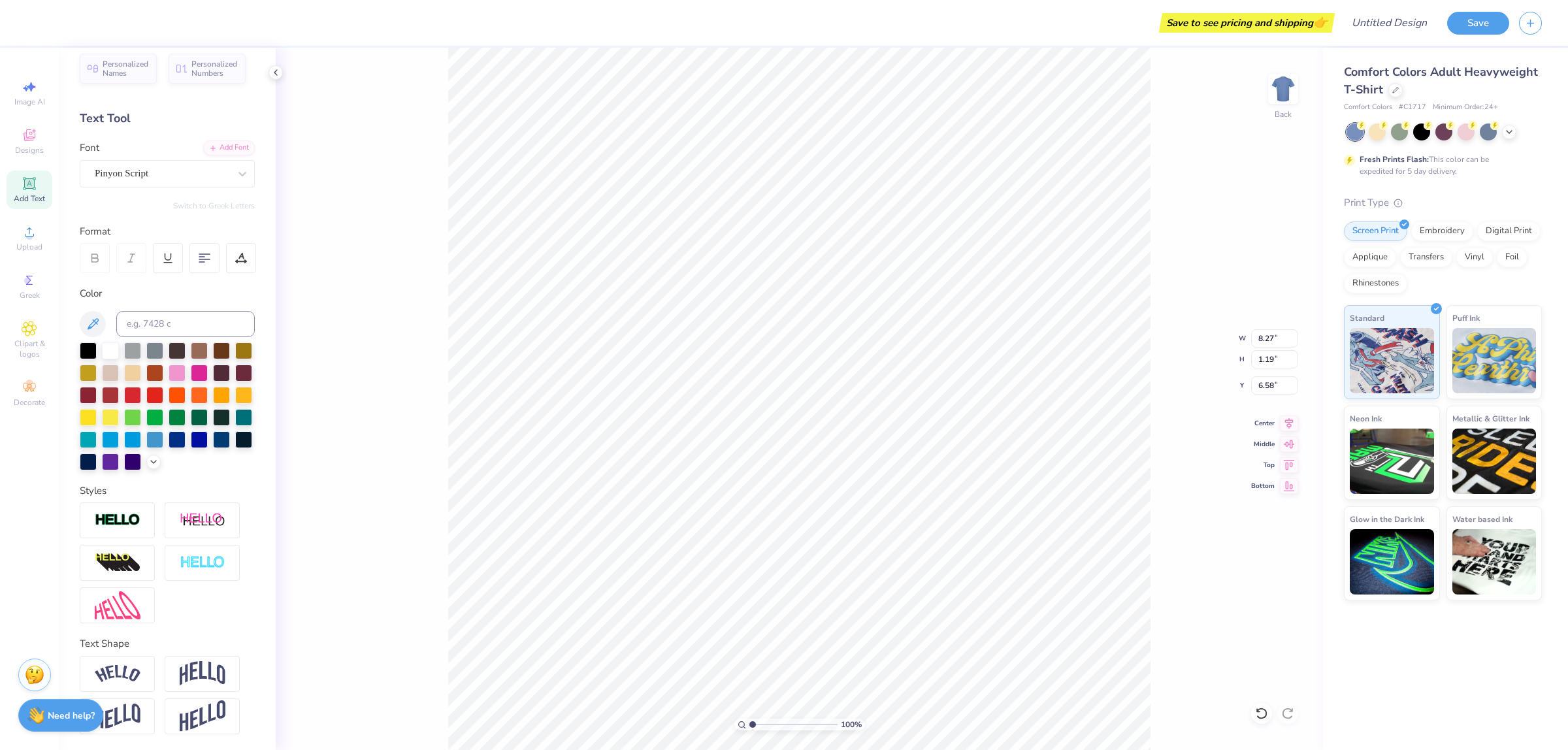
type input "9.46"
type input "1.61"
type input "6.37"
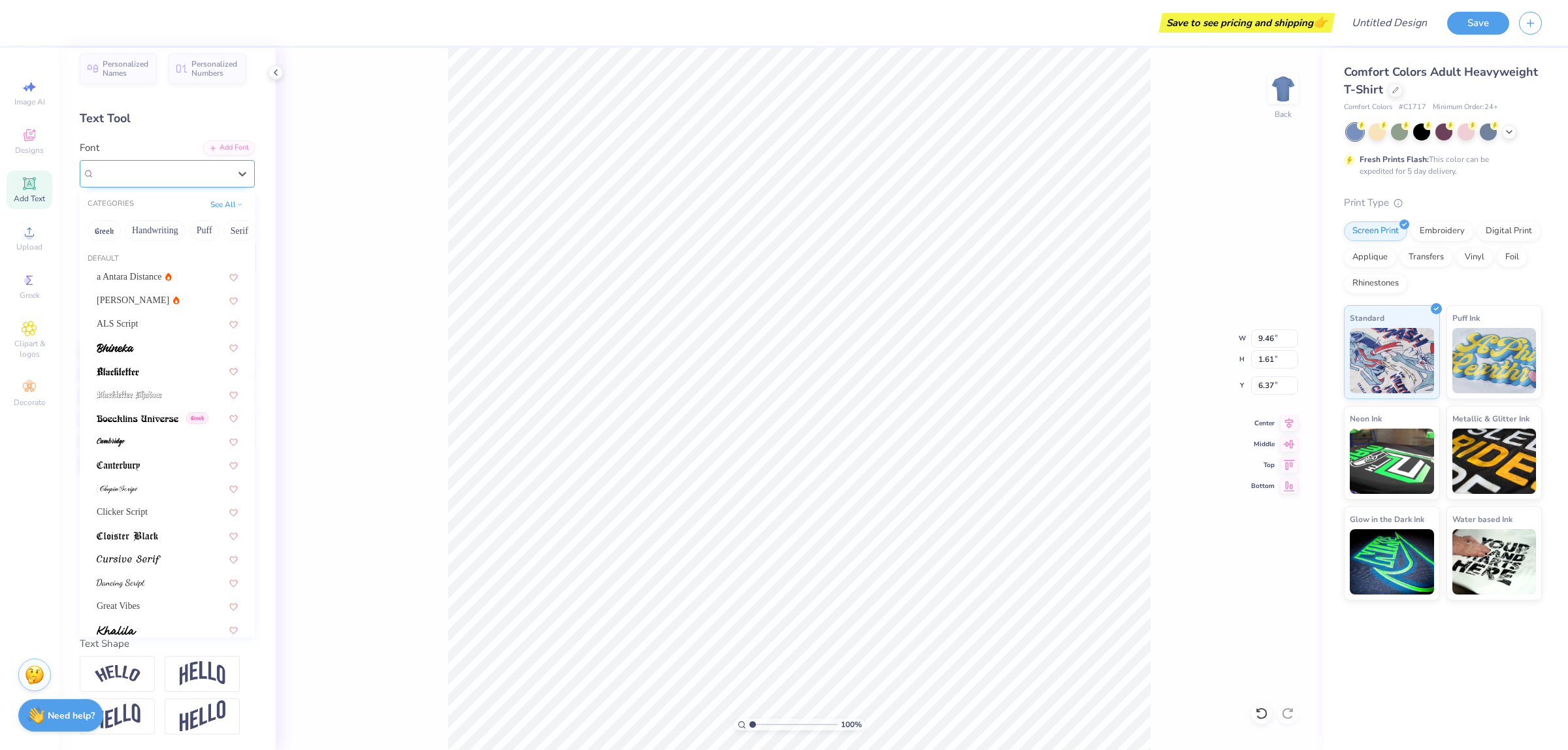
click at [144, 164] on div "Pinyon Script" at bounding box center [161, 173] width 137 height 20
click at [158, 599] on div "Great Vibes" at bounding box center [167, 605] width 141 height 14
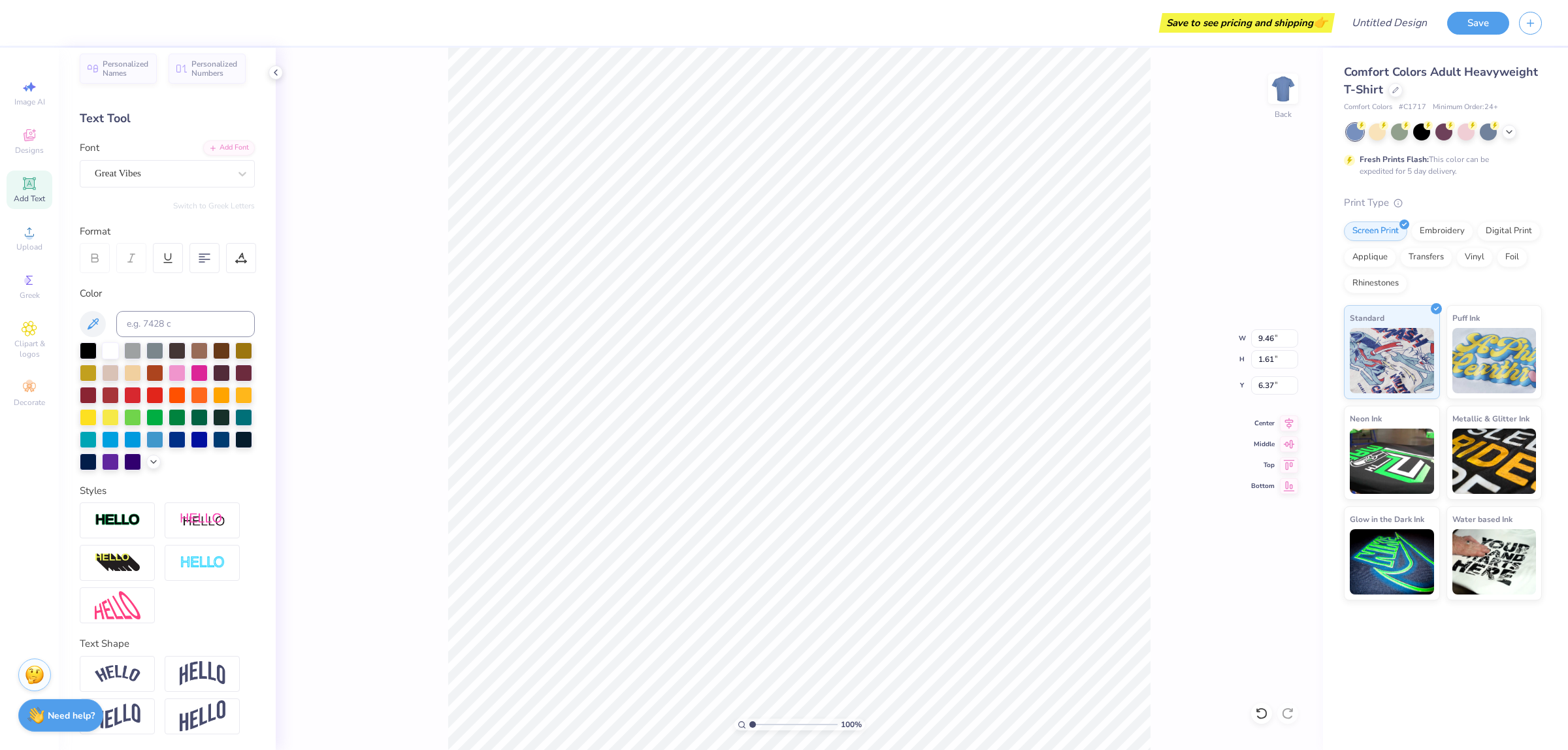
type input "8.74"
type input "1.64"
type input "6.35"
click at [155, 164] on div "Great Vibes" at bounding box center [161, 173] width 137 height 20
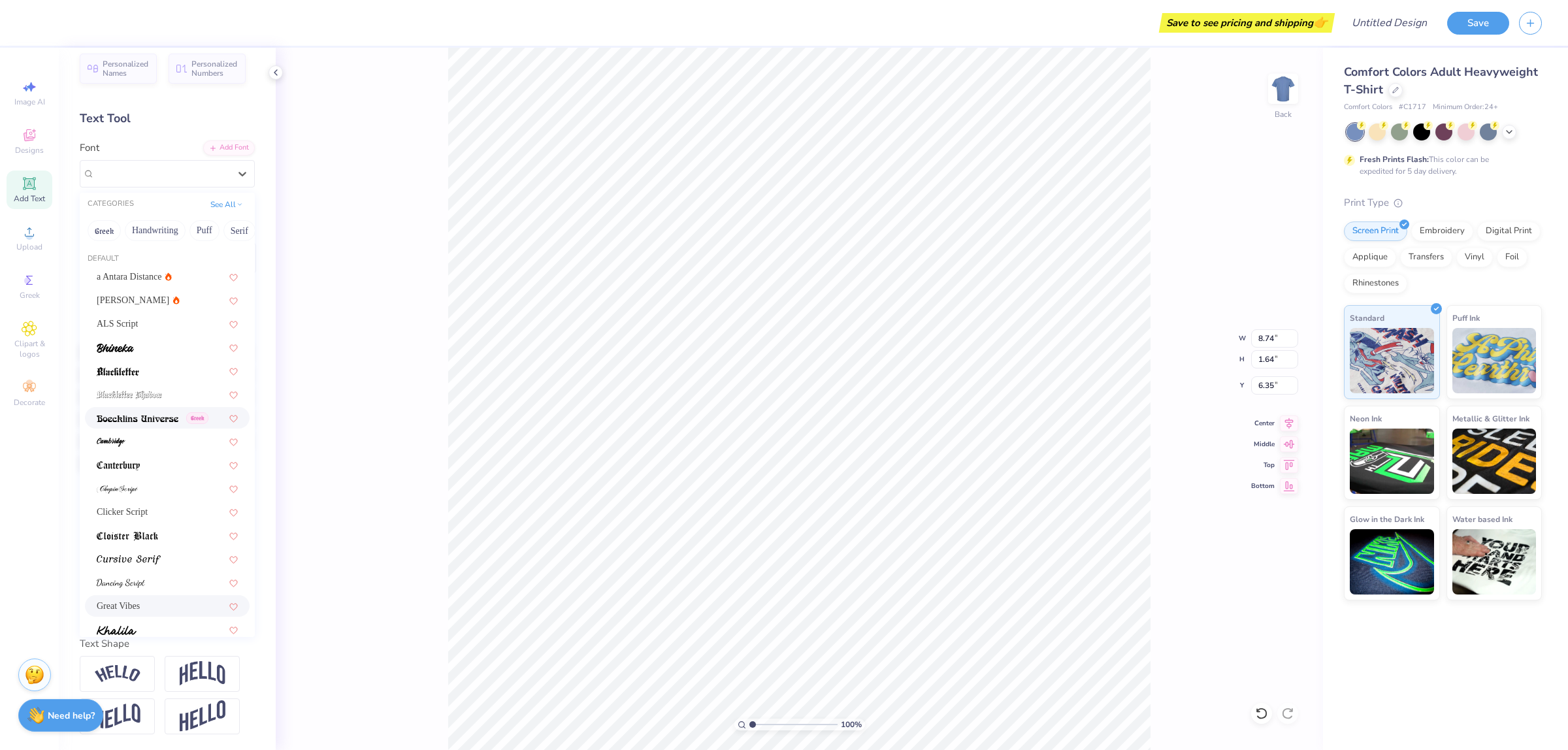
scroll to position [0, 0]
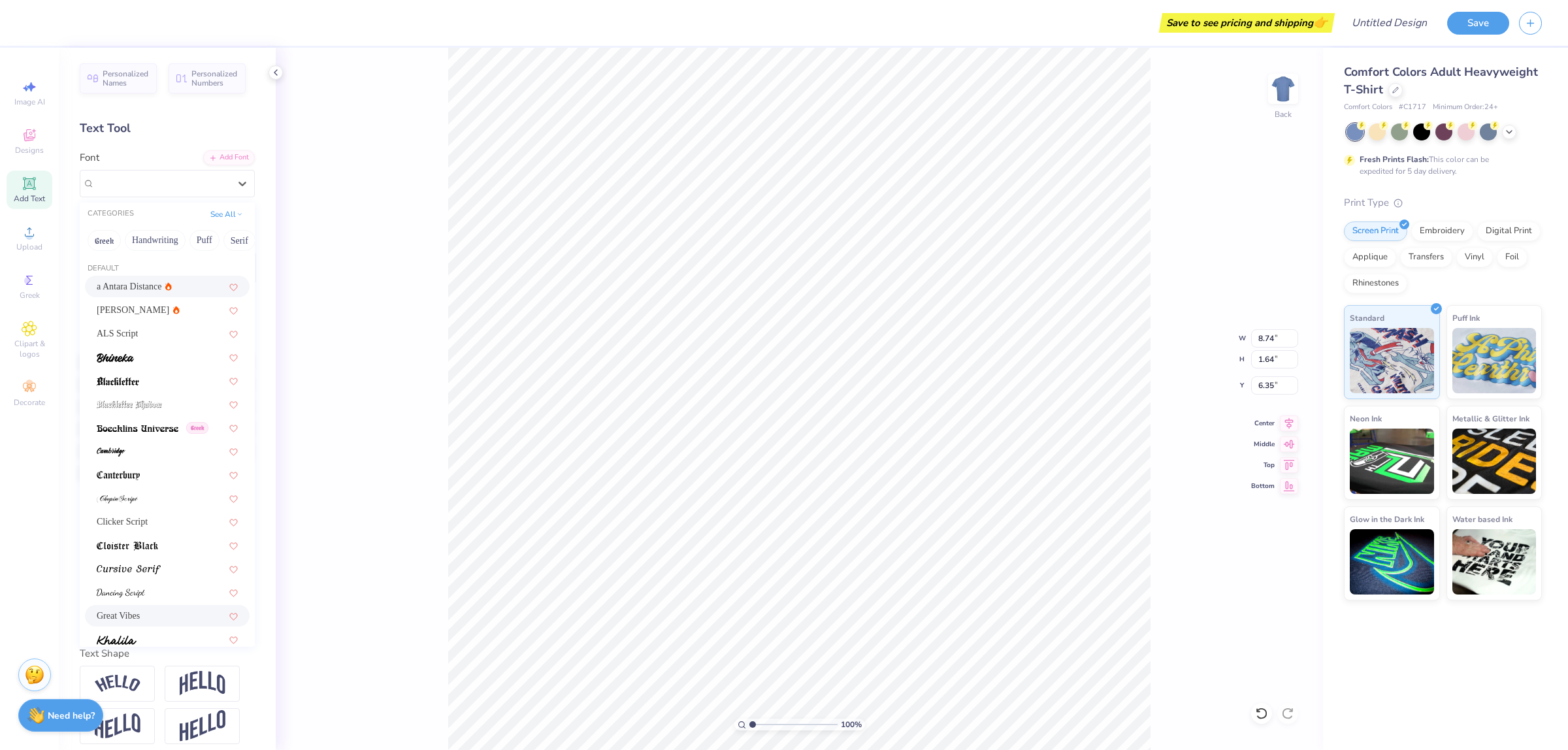
click at [174, 285] on div "a Antara Distance" at bounding box center [167, 286] width 141 height 14
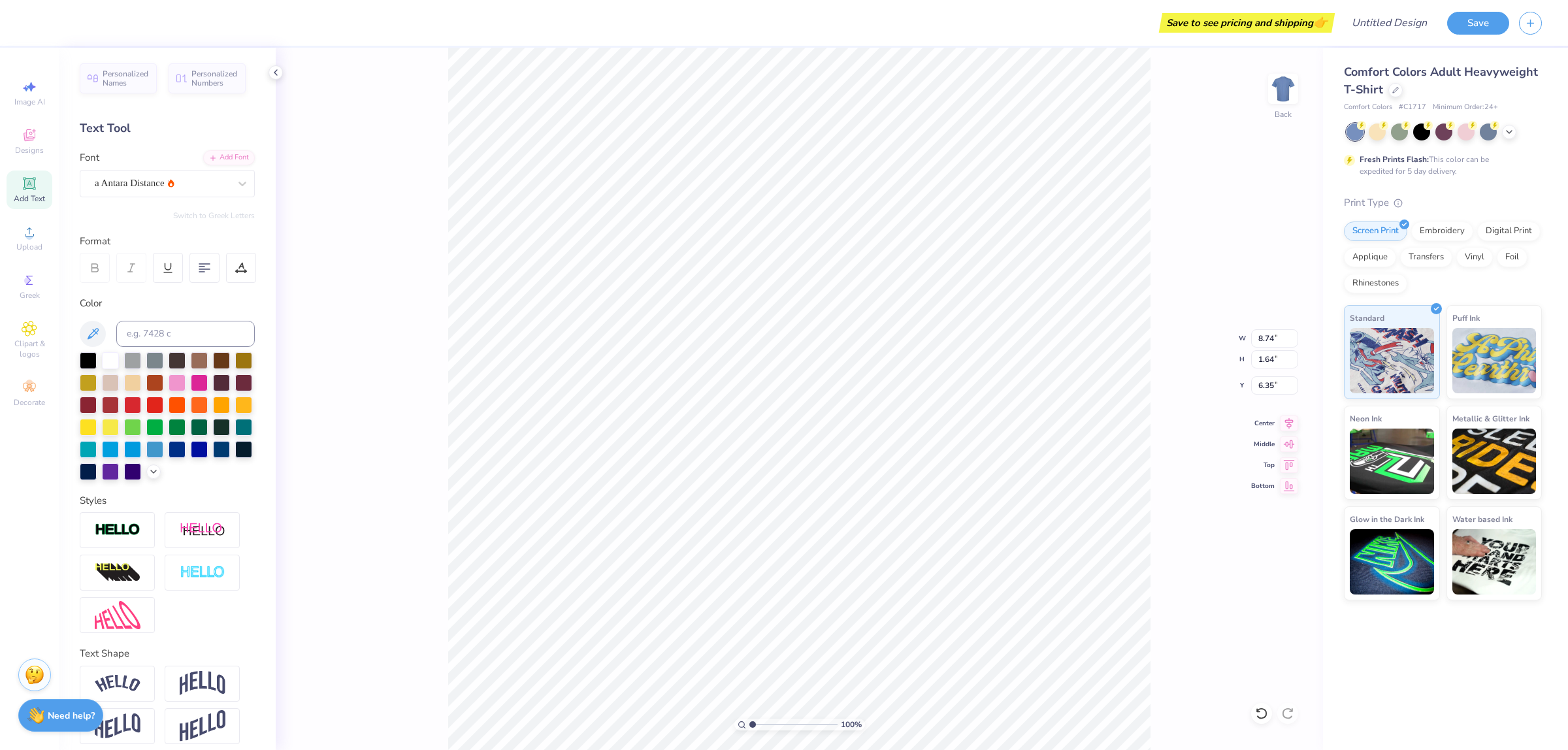
type input "7.74"
type input "1.51"
type input "6.42"
click at [164, 183] on div "a Antara Distance" at bounding box center [161, 183] width 137 height 20
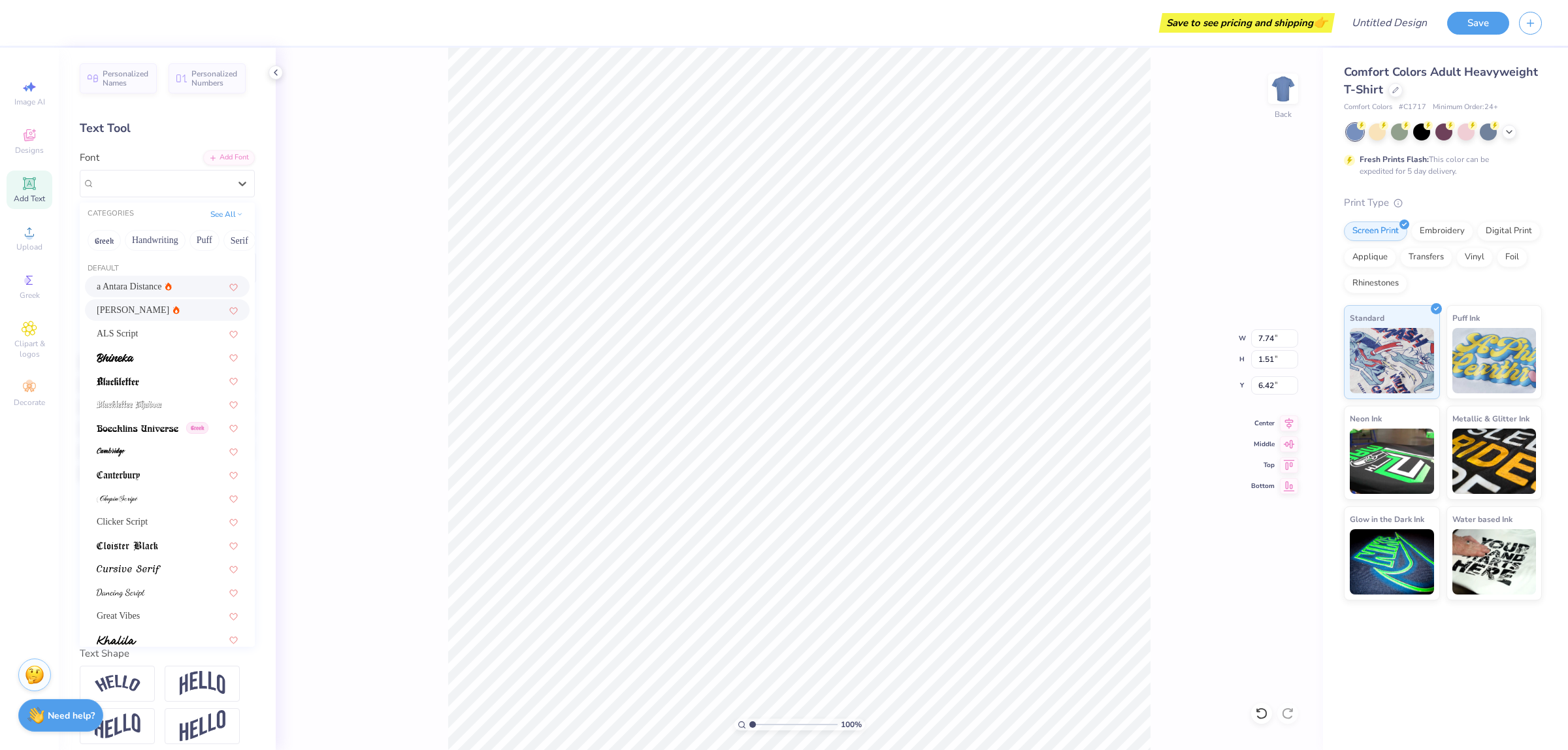
click at [156, 317] on div "[PERSON_NAME]" at bounding box center [167, 309] width 141 height 14
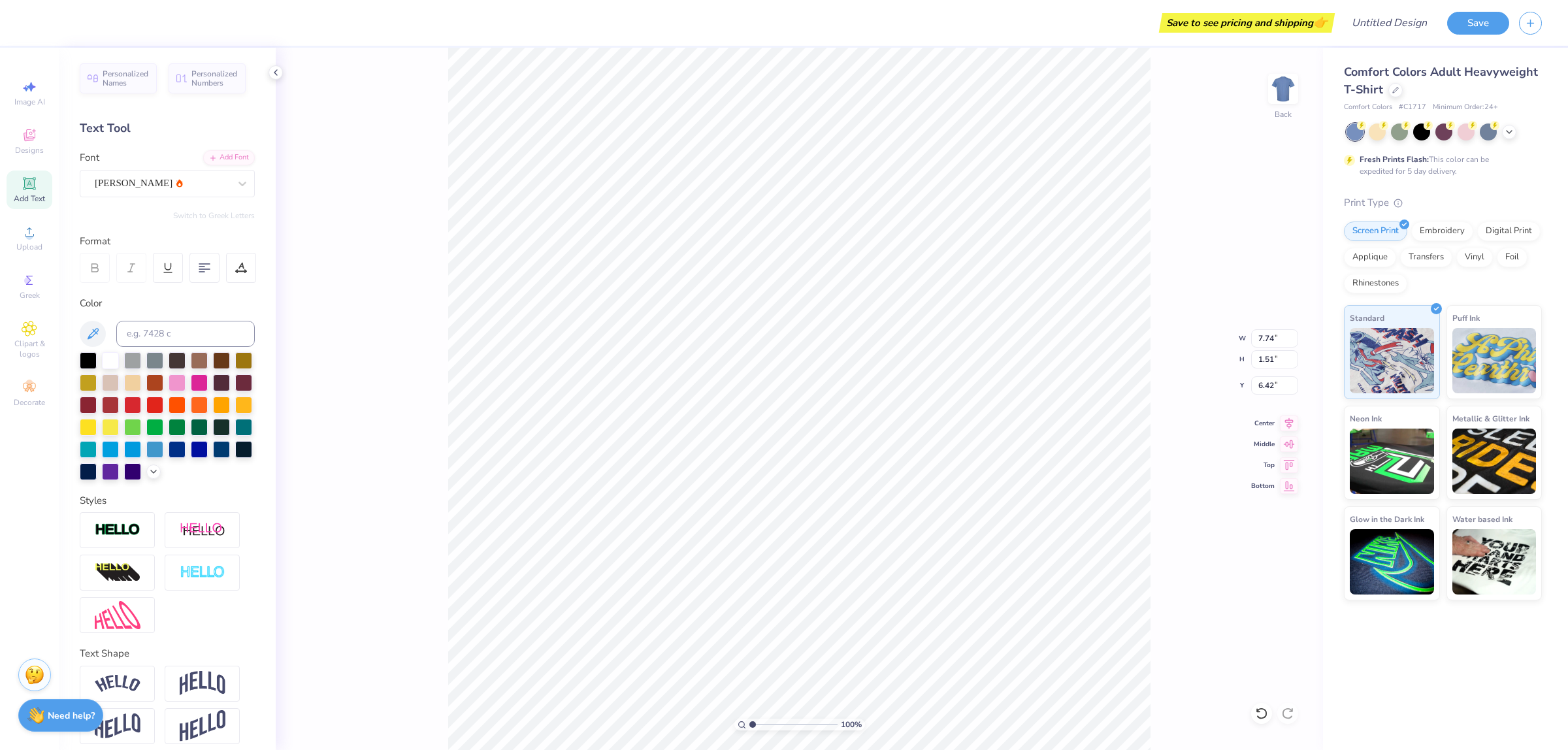
type input "9.41"
type input "1.29"
type input "6.53"
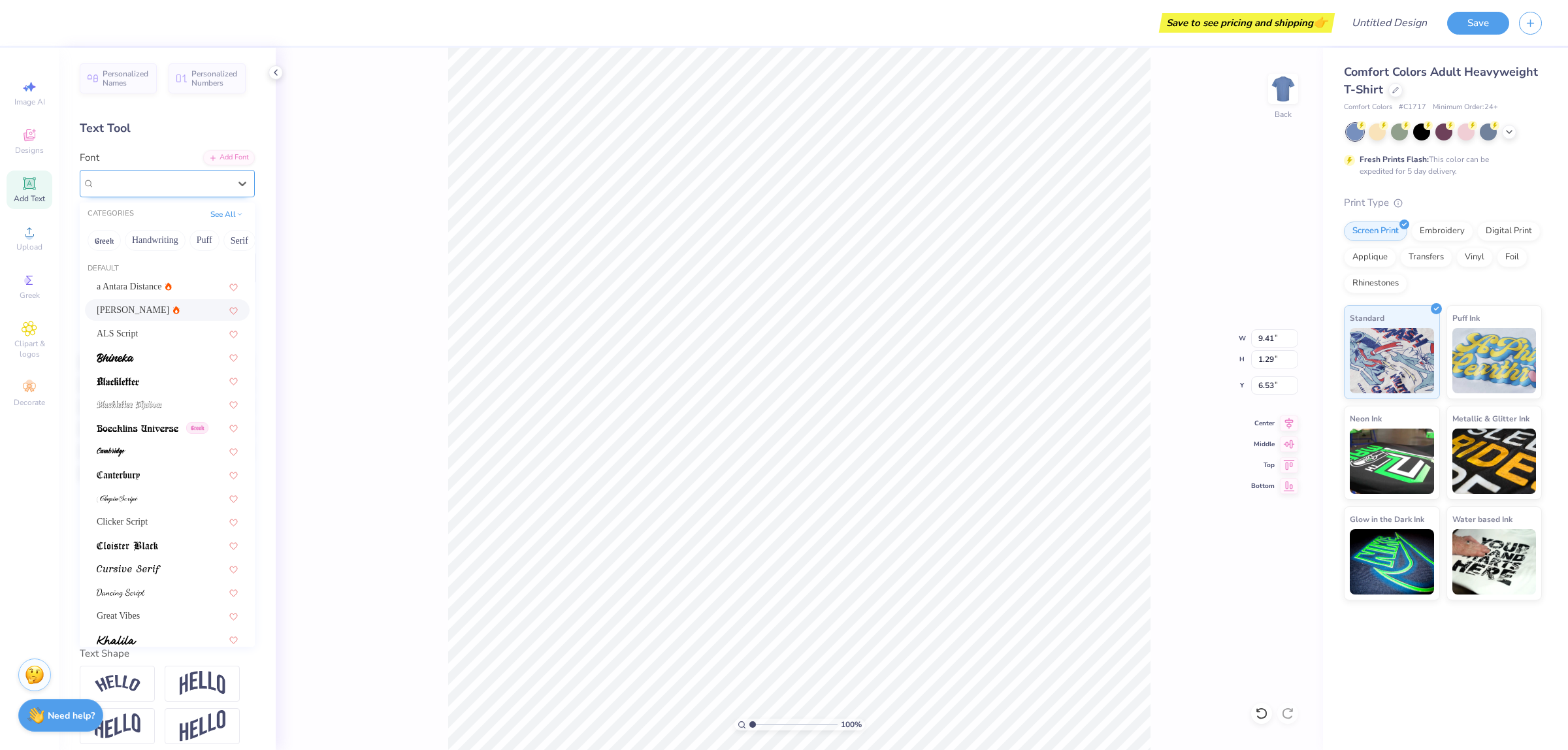
click at [167, 184] on div "[PERSON_NAME]" at bounding box center [161, 183] width 137 height 20
click at [170, 335] on div "ALS Script" at bounding box center [167, 333] width 141 height 14
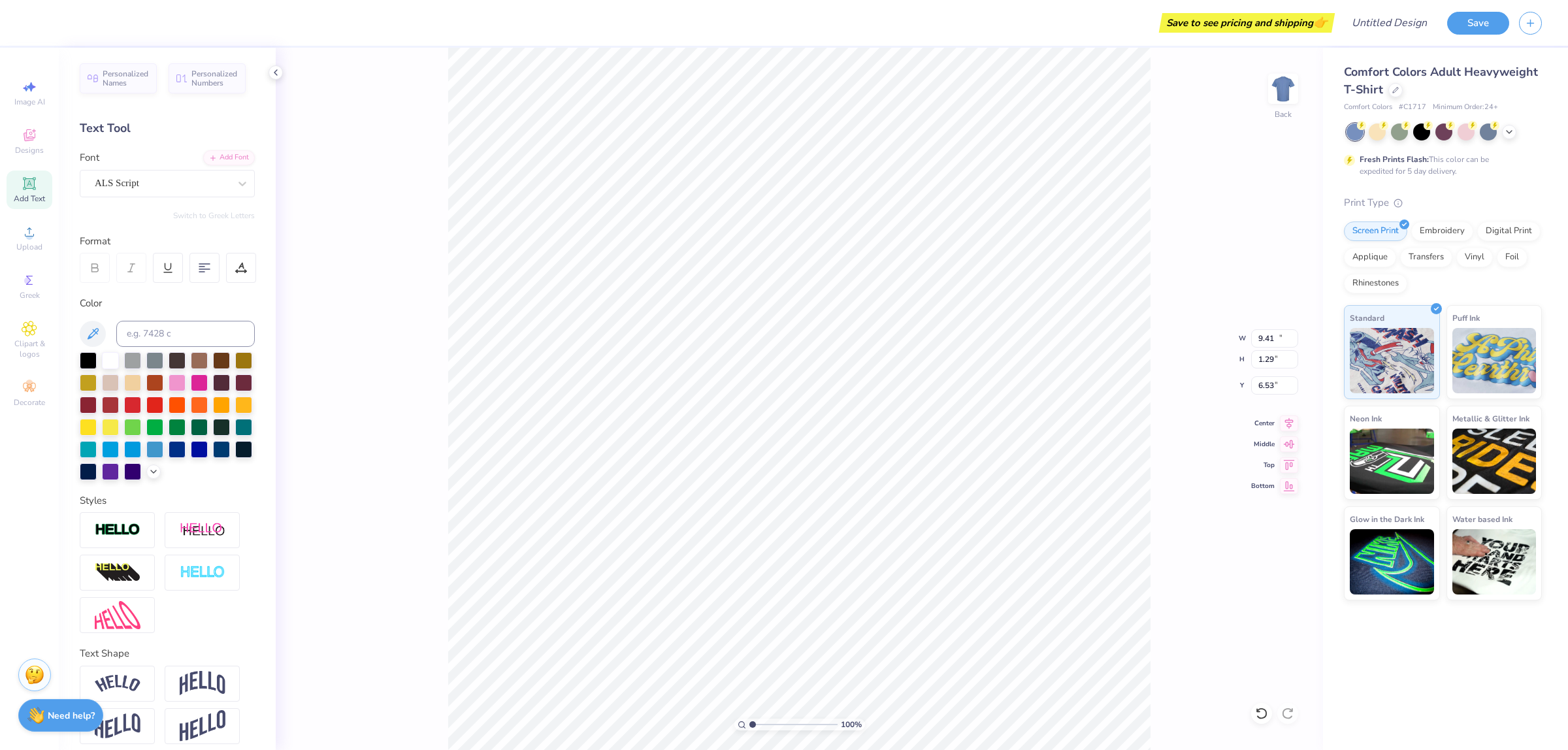
type input "10.55"
type input "1.43"
type input "6.46"
click at [165, 186] on div "ALS Script" at bounding box center [161, 183] width 137 height 20
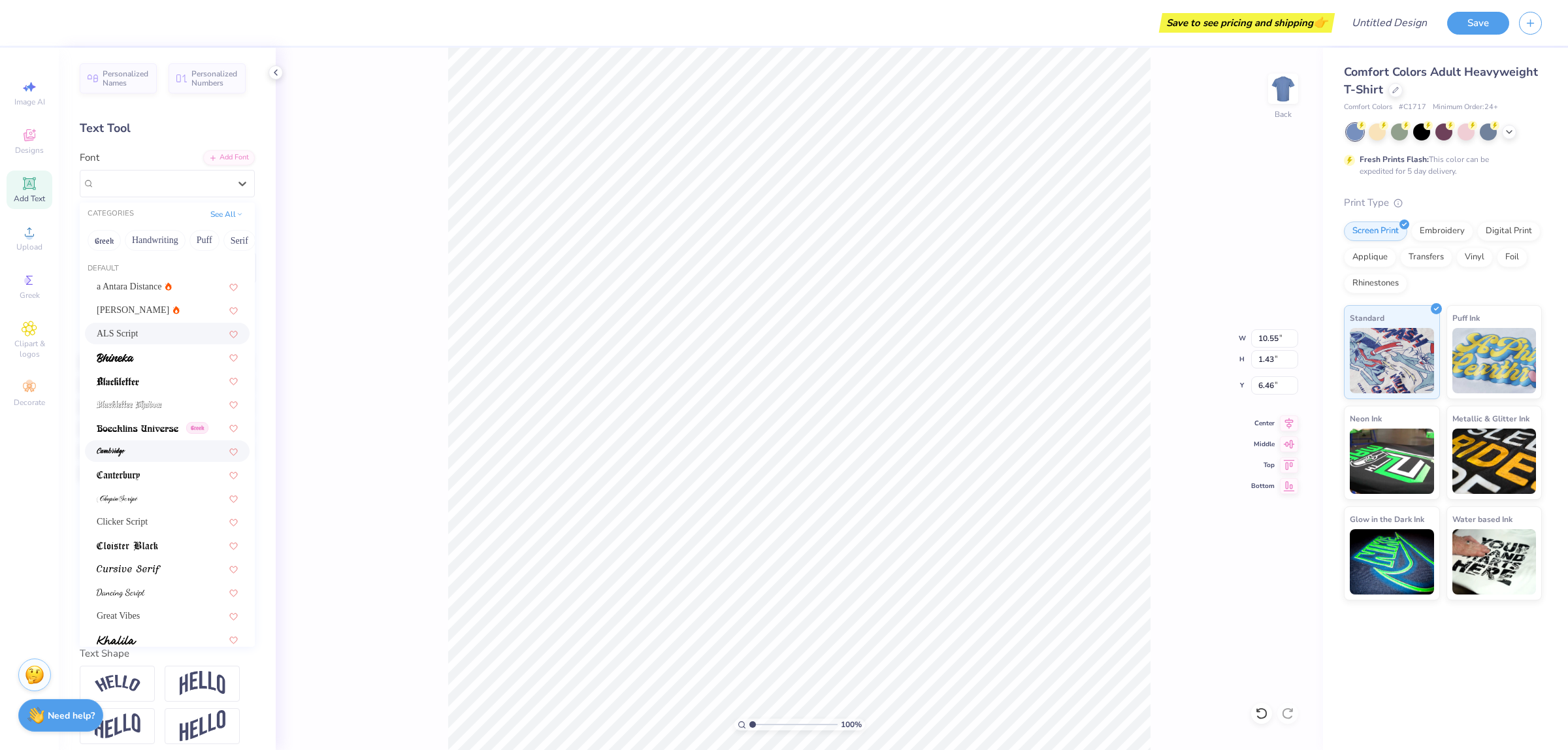
click at [152, 445] on div at bounding box center [167, 451] width 141 height 14
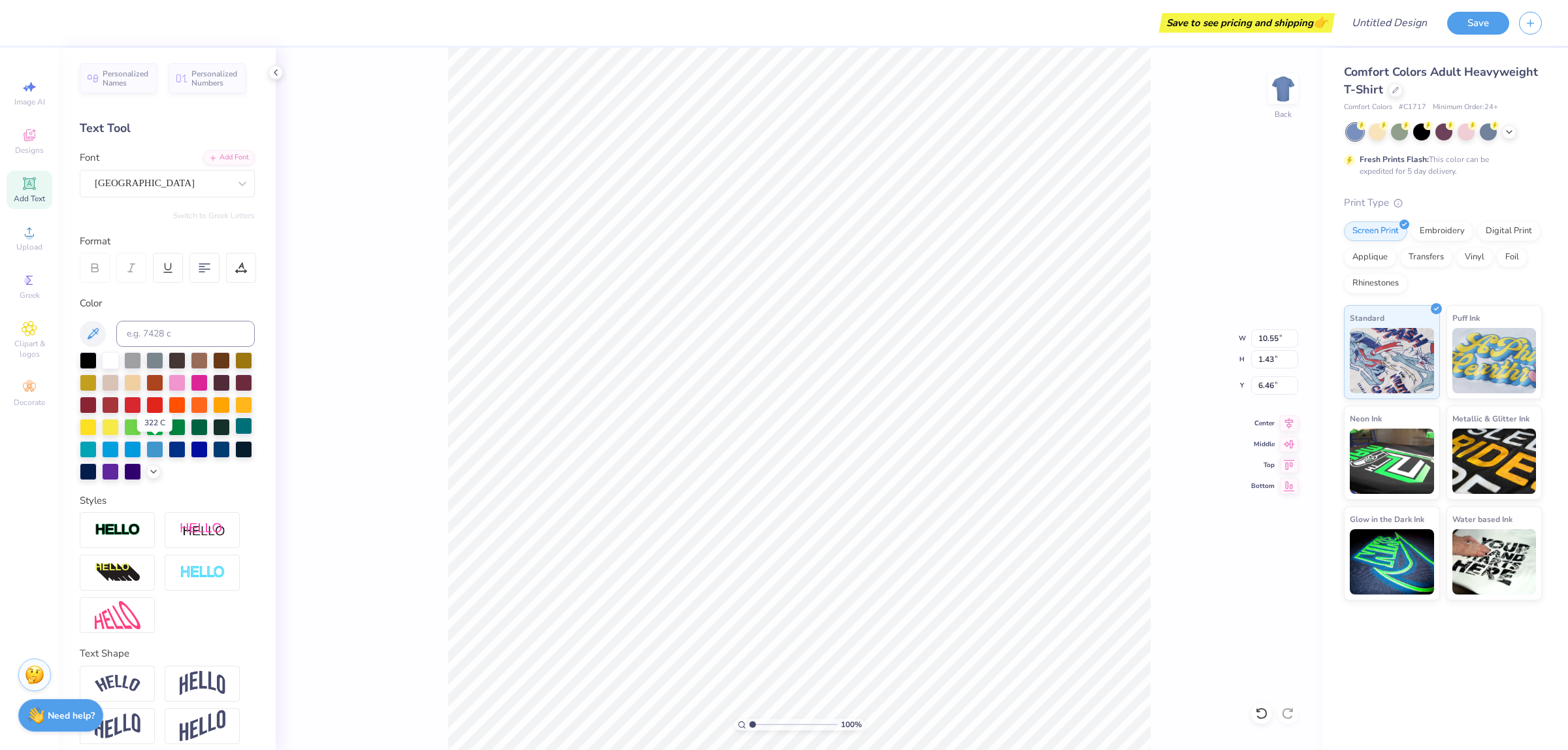
type input "7.85"
type input "1.70"
type input "6.32"
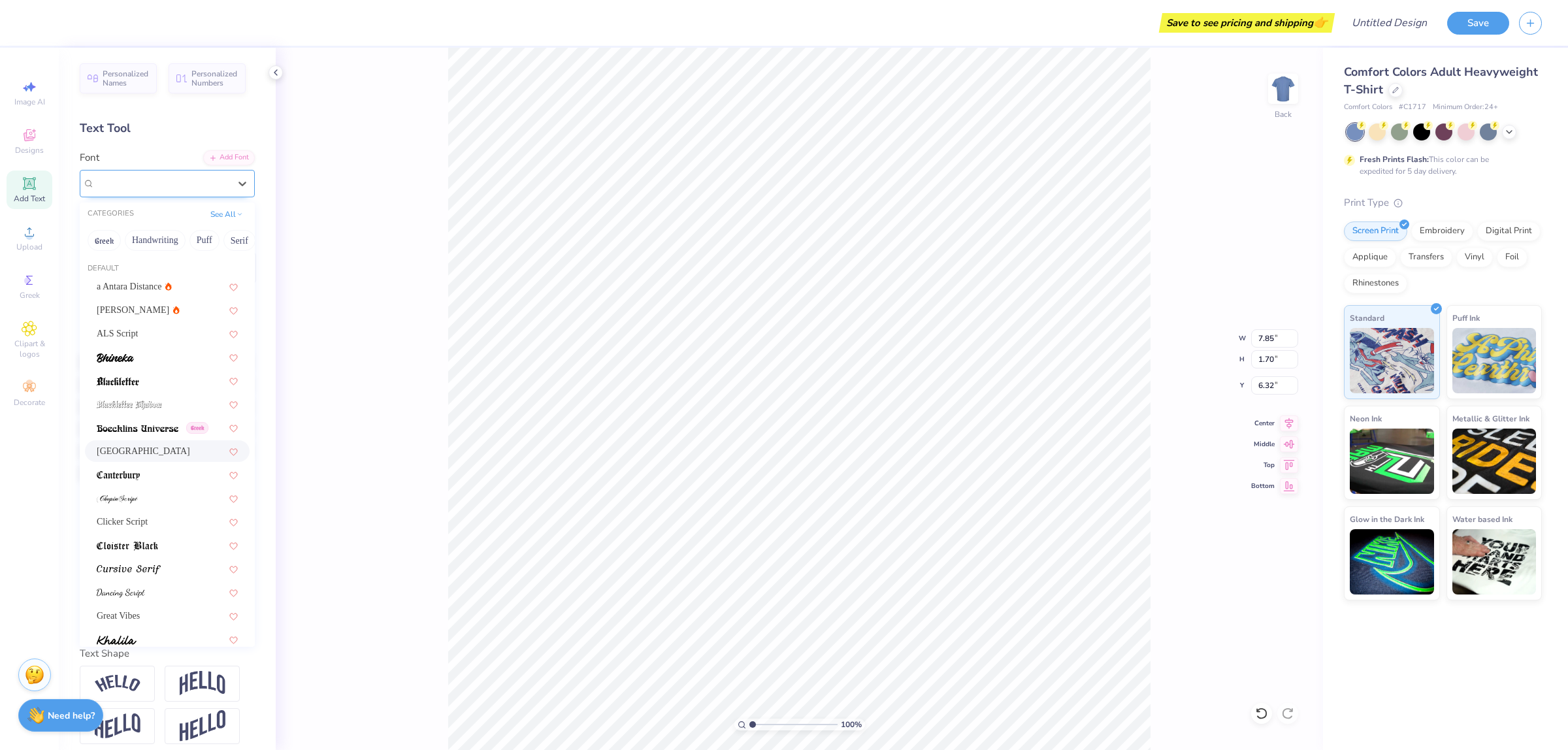
click at [164, 188] on div "[GEOGRAPHIC_DATA]" at bounding box center [161, 183] width 137 height 20
click at [145, 488] on div at bounding box center [167, 498] width 165 height 21
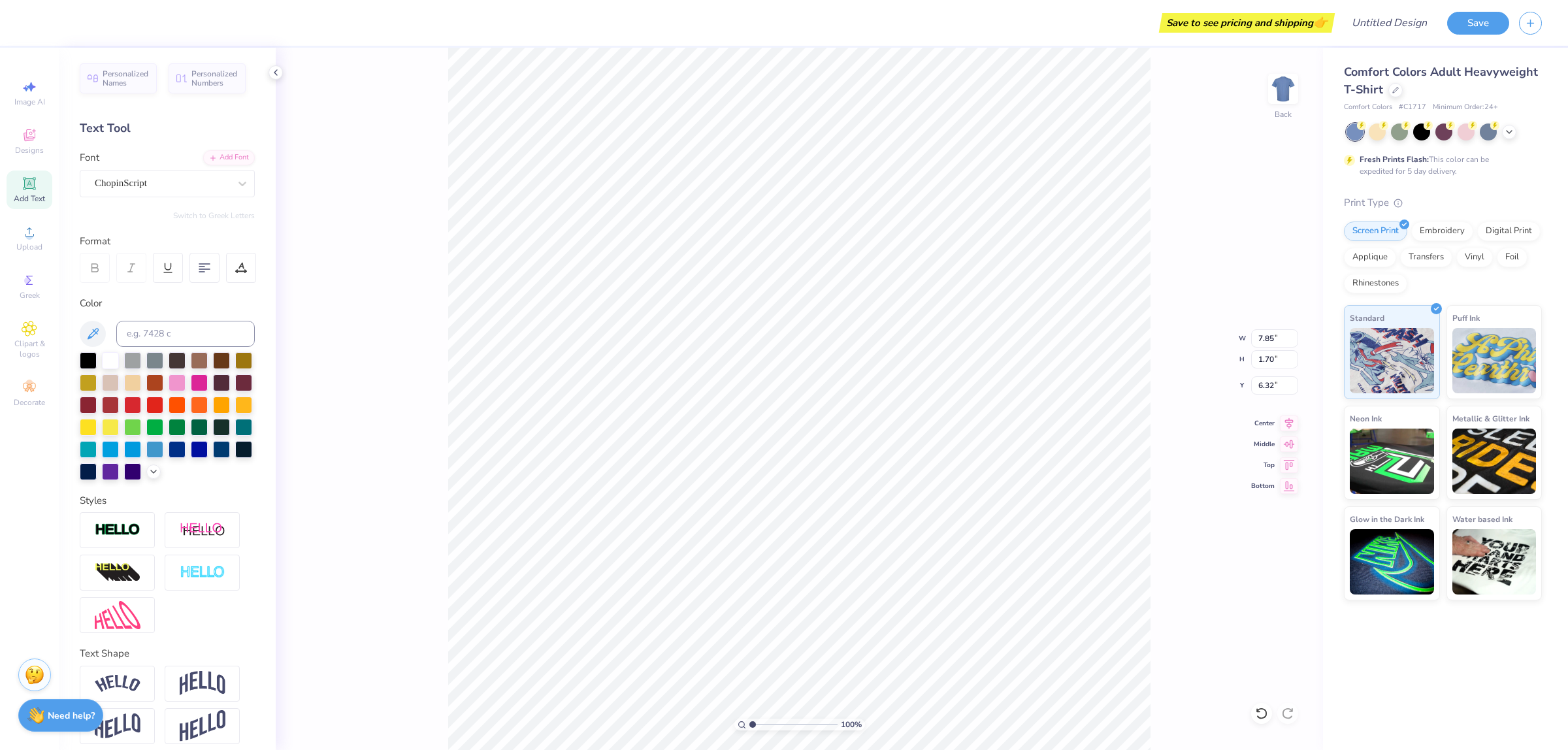
type input "10.40"
type input "1.74"
type input "6.30"
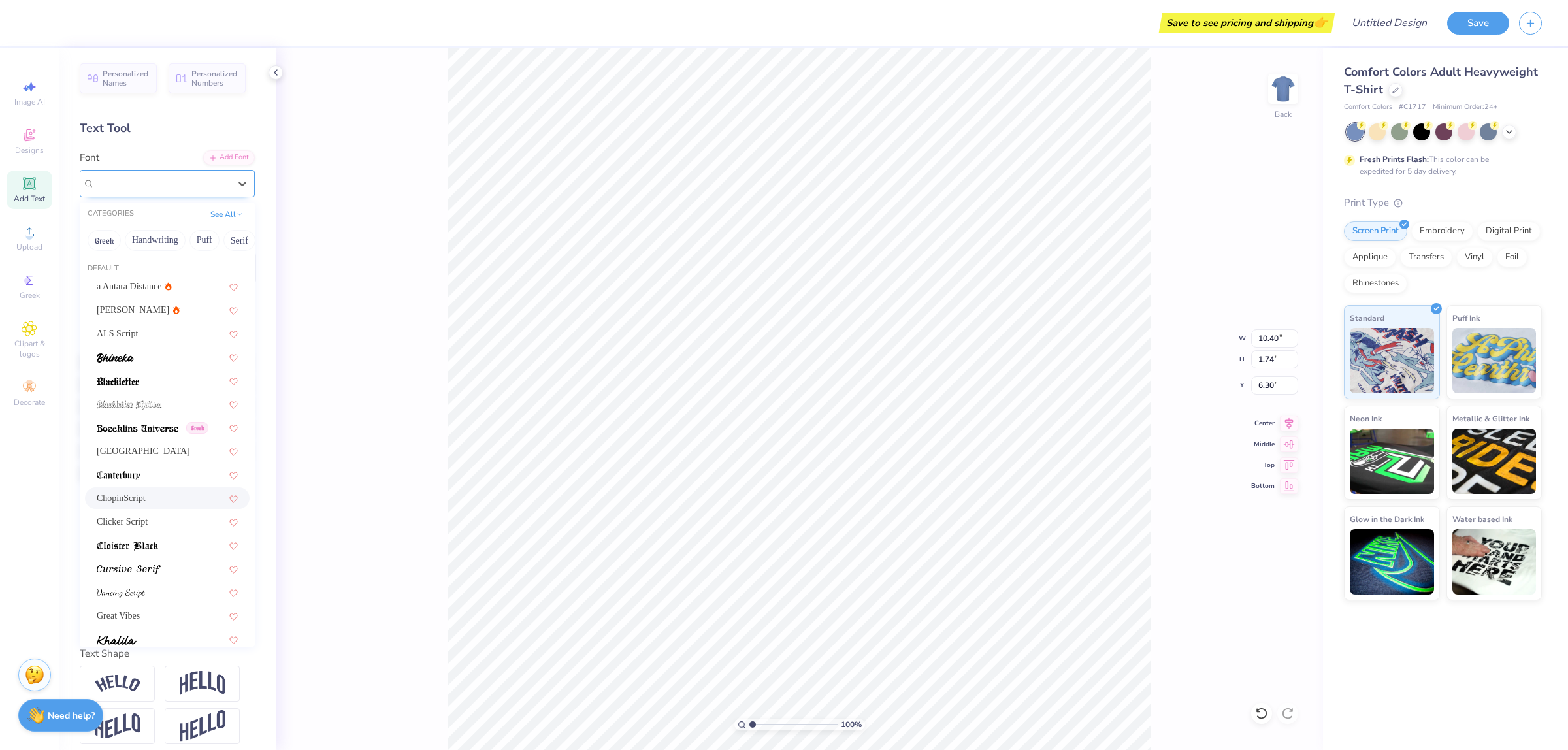
click at [167, 189] on div "ChopinScript" at bounding box center [161, 183] width 137 height 20
click at [151, 521] on div "Clicker Script" at bounding box center [167, 521] width 141 height 14
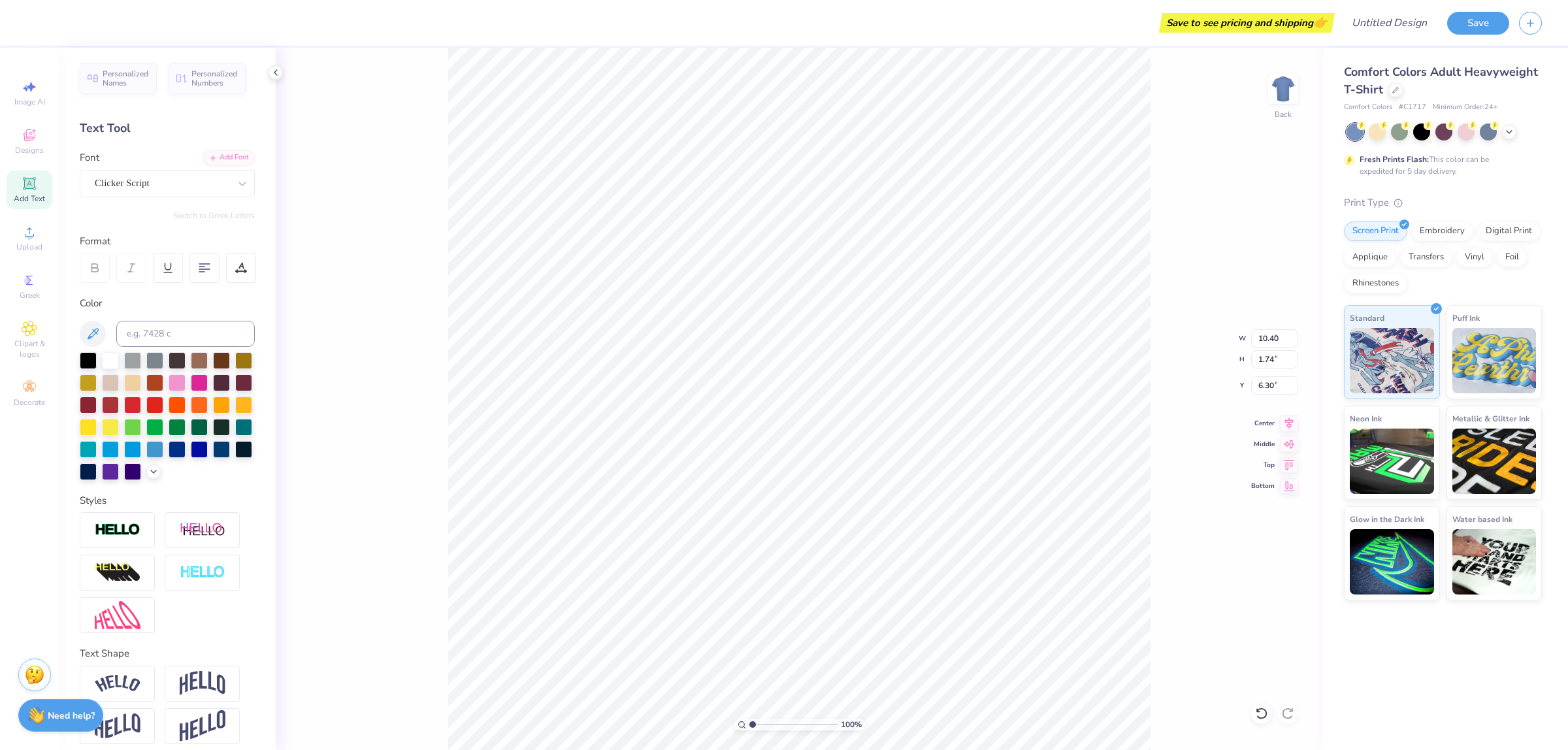
type input "8.47"
type input "1.46"
type input "6.44"
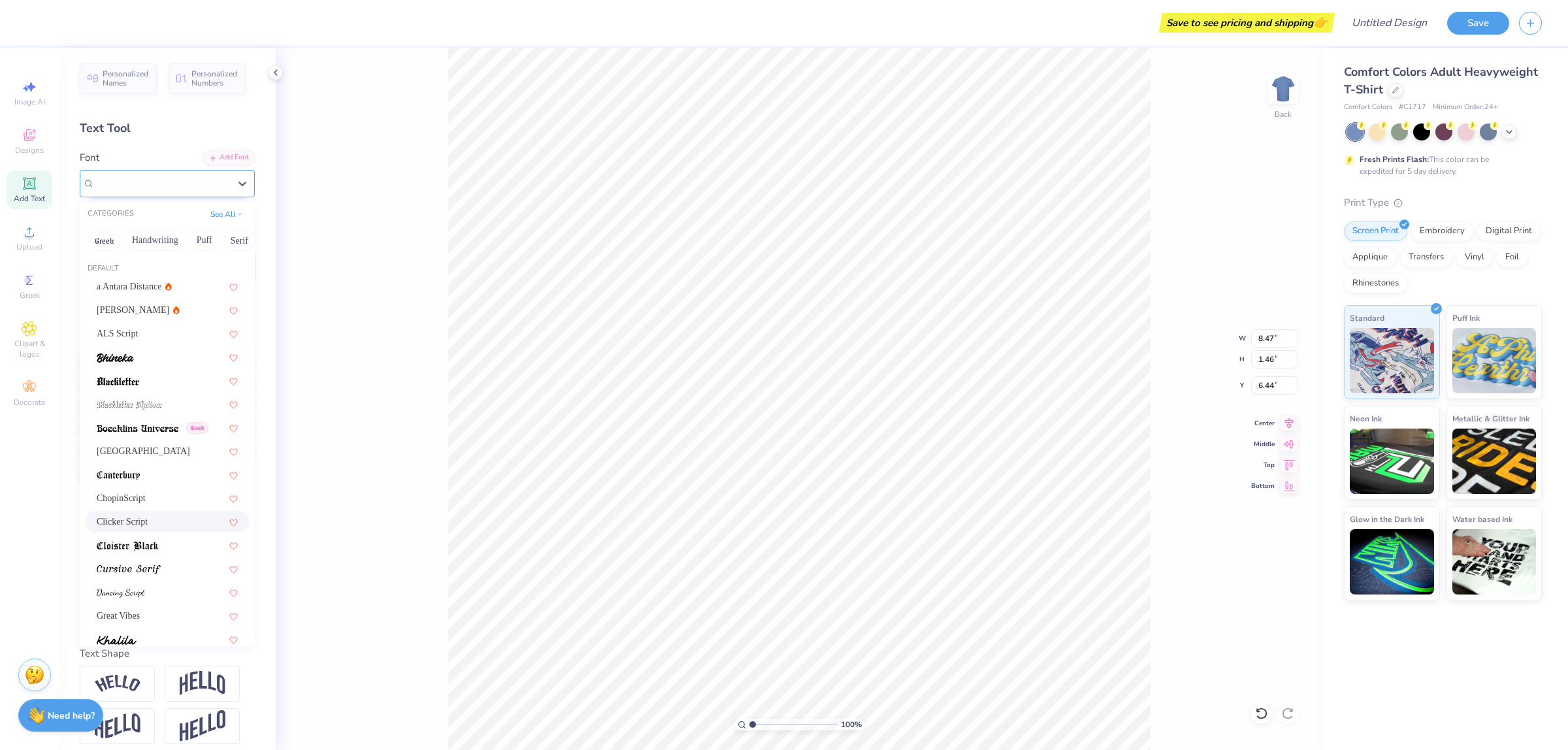
click at [167, 177] on div "Clicker Script" at bounding box center [161, 183] width 137 height 20
click at [149, 416] on div at bounding box center [167, 417] width 141 height 14
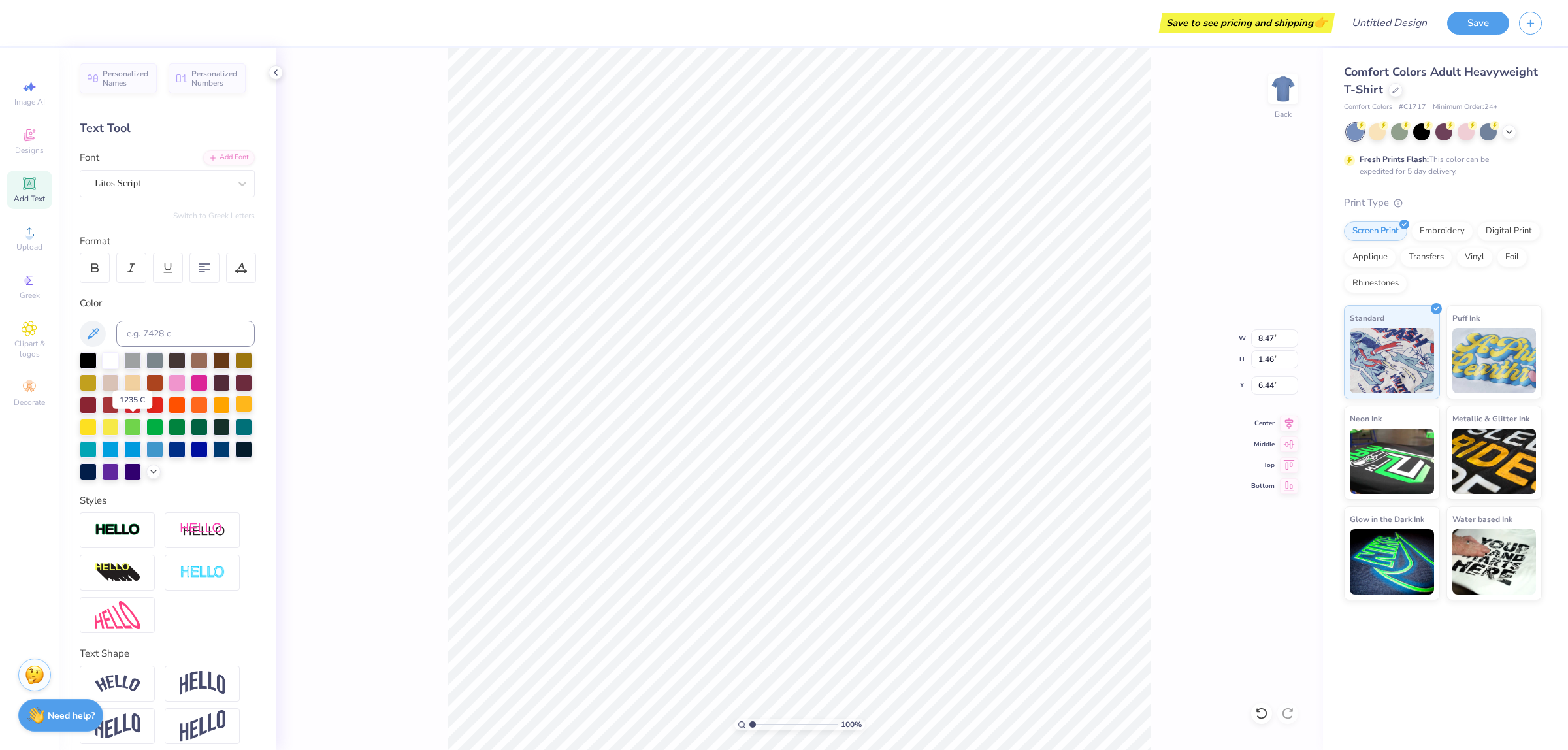
type input "7.12"
type input "1.55"
type input "6.40"
